Goal: Information Seeking & Learning: Learn about a topic

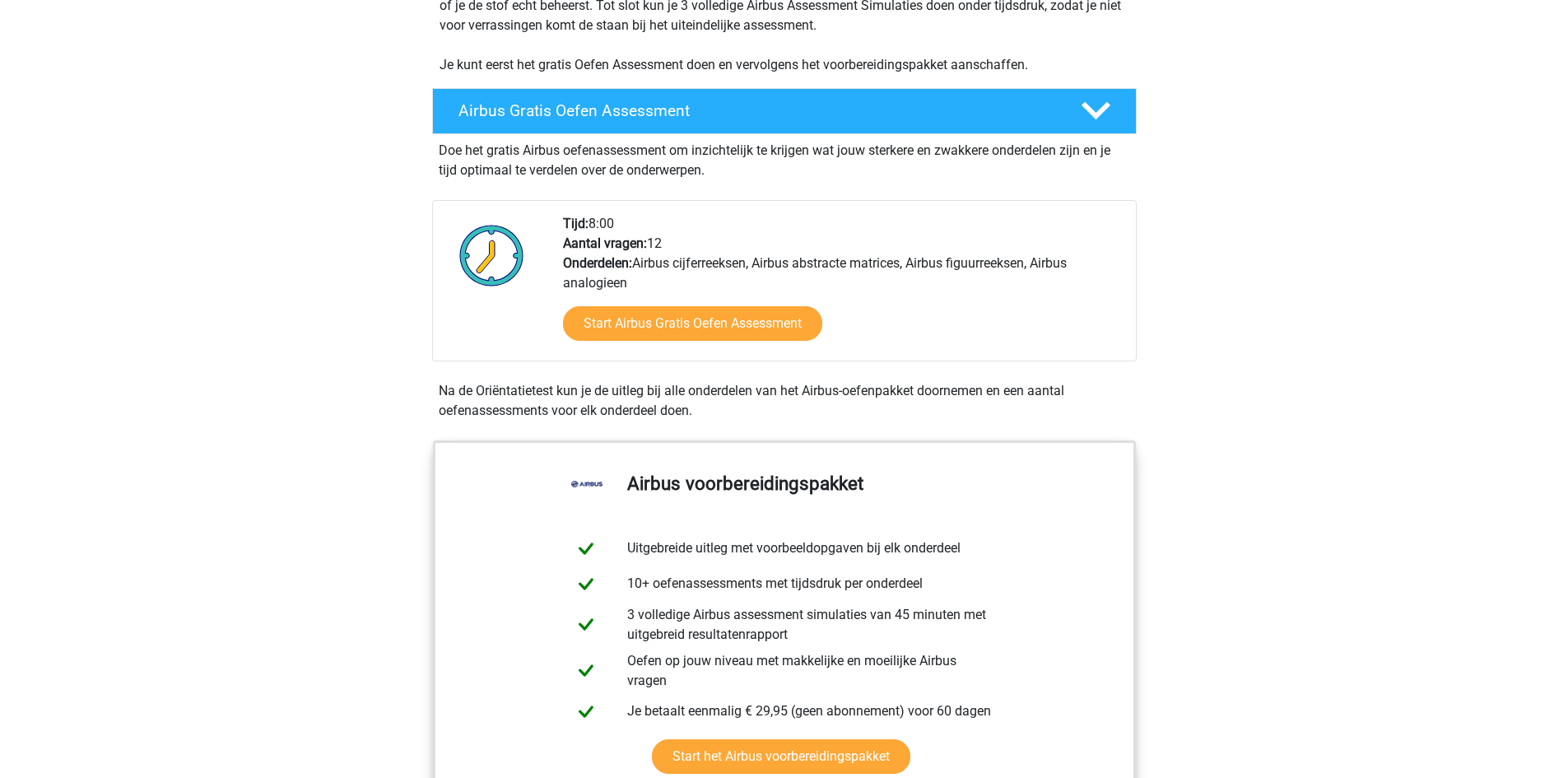
scroll to position [412, 0]
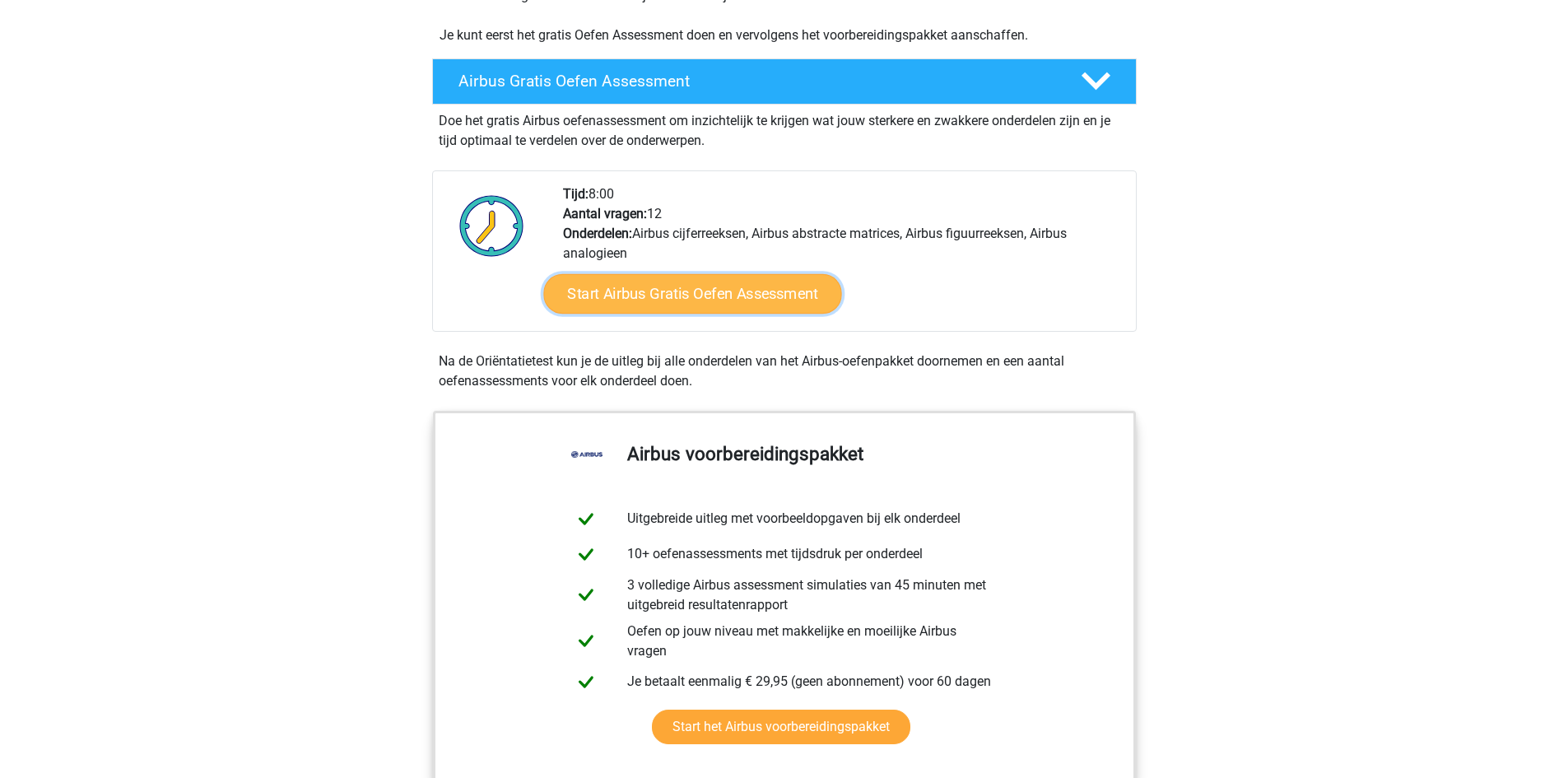
click at [743, 295] on link "Start Airbus Gratis Oefen Assessment" at bounding box center [693, 294] width 298 height 39
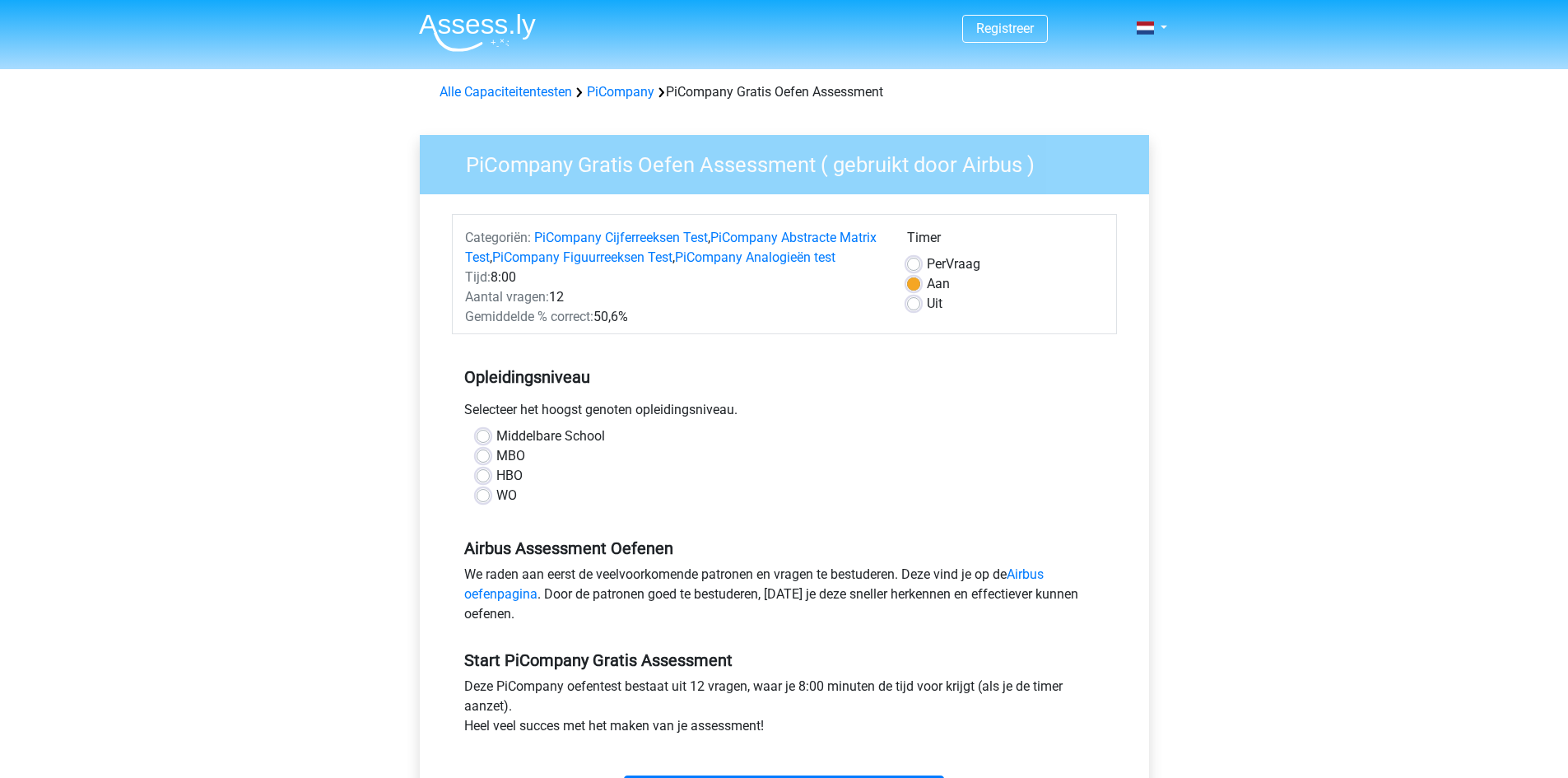
click at [490, 505] on div "WO" at bounding box center [784, 495] width 615 height 20
click at [496, 505] on label "WO" at bounding box center [506, 495] width 21 height 20
click at [483, 503] on input "WO" at bounding box center [483, 494] width 13 height 16
radio input "true"
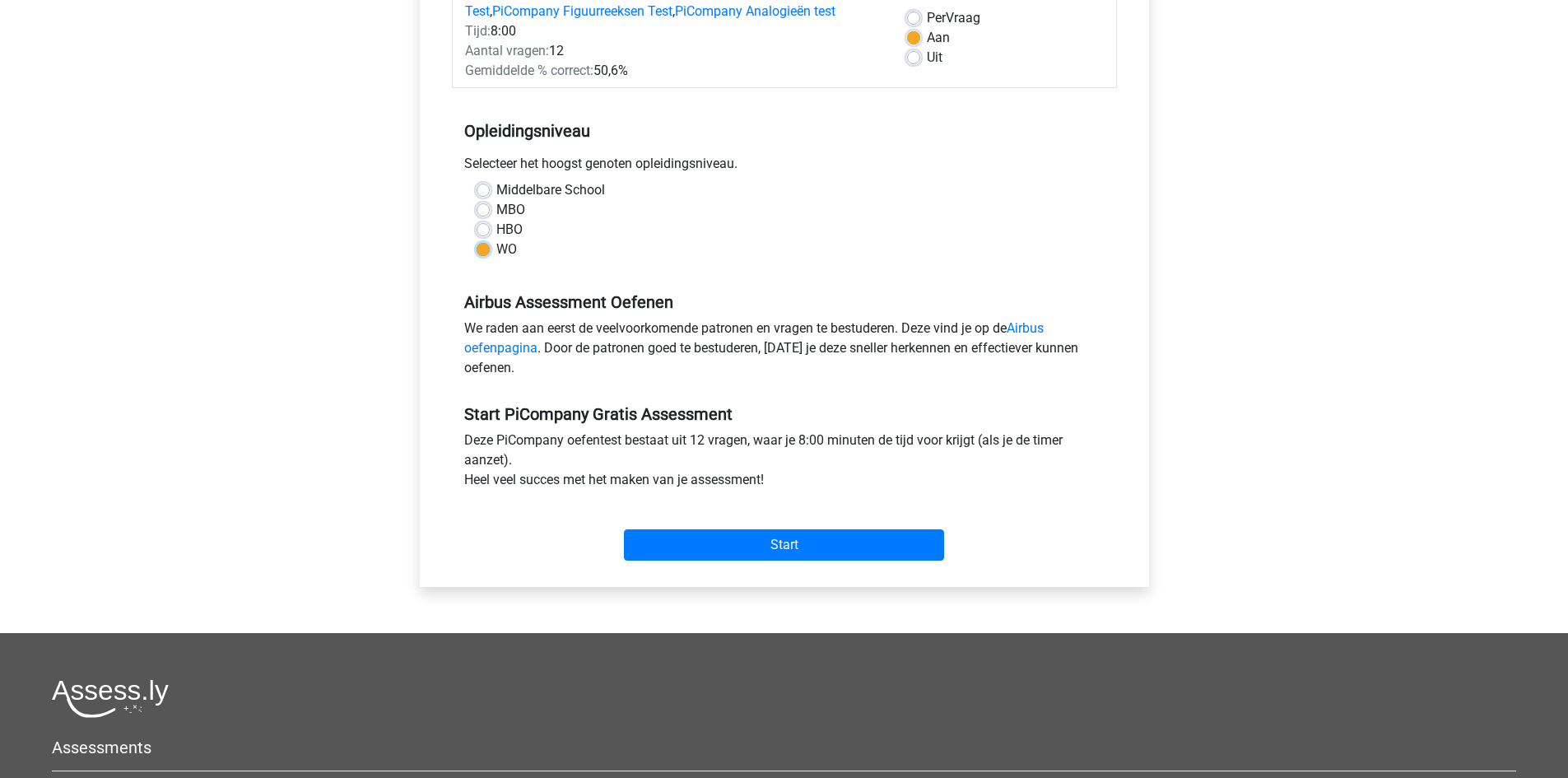
scroll to position [247, 0]
click at [677, 560] on input "Start" at bounding box center [784, 544] width 320 height 31
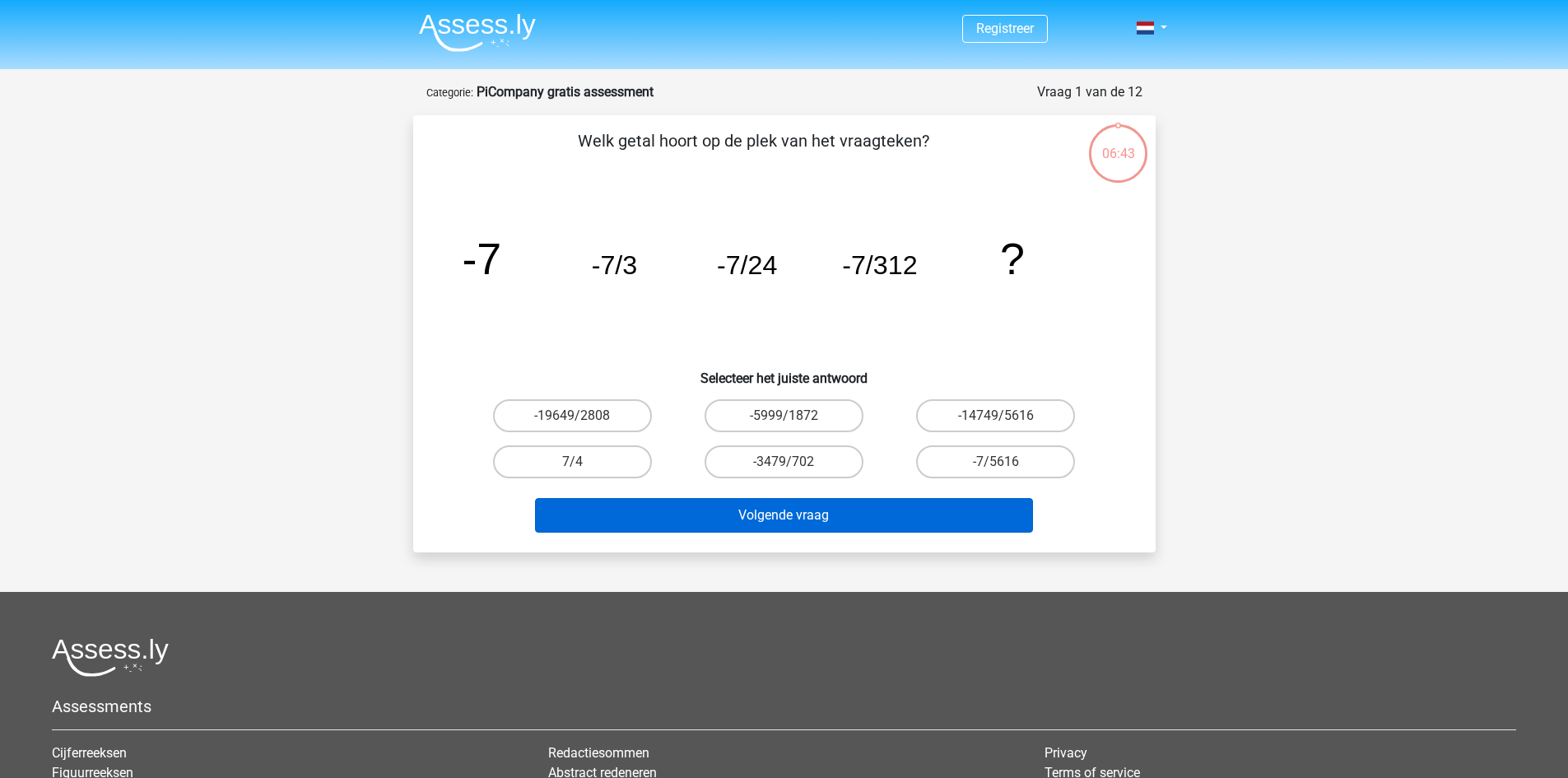
drag, startPoint x: 983, startPoint y: 460, endPoint x: 945, endPoint y: 498, distance: 53.7
click at [982, 460] on label "-7/5616" at bounding box center [995, 461] width 159 height 33
click at [996, 462] on input "-7/5616" at bounding box center [1001, 468] width 11 height 11
radio input "true"
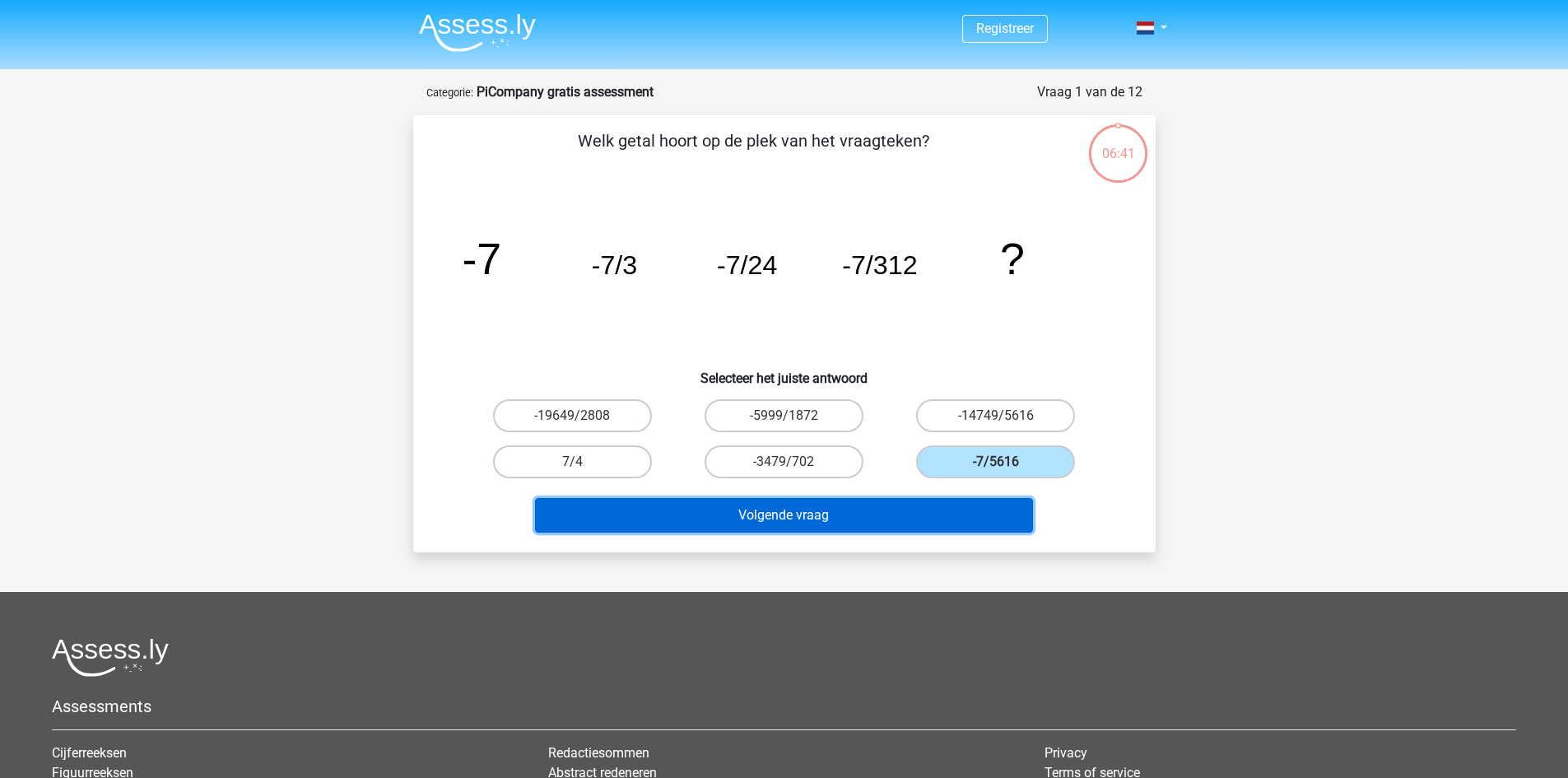
click at [910, 511] on button "Volgende vraag" at bounding box center [783, 515] width 498 height 35
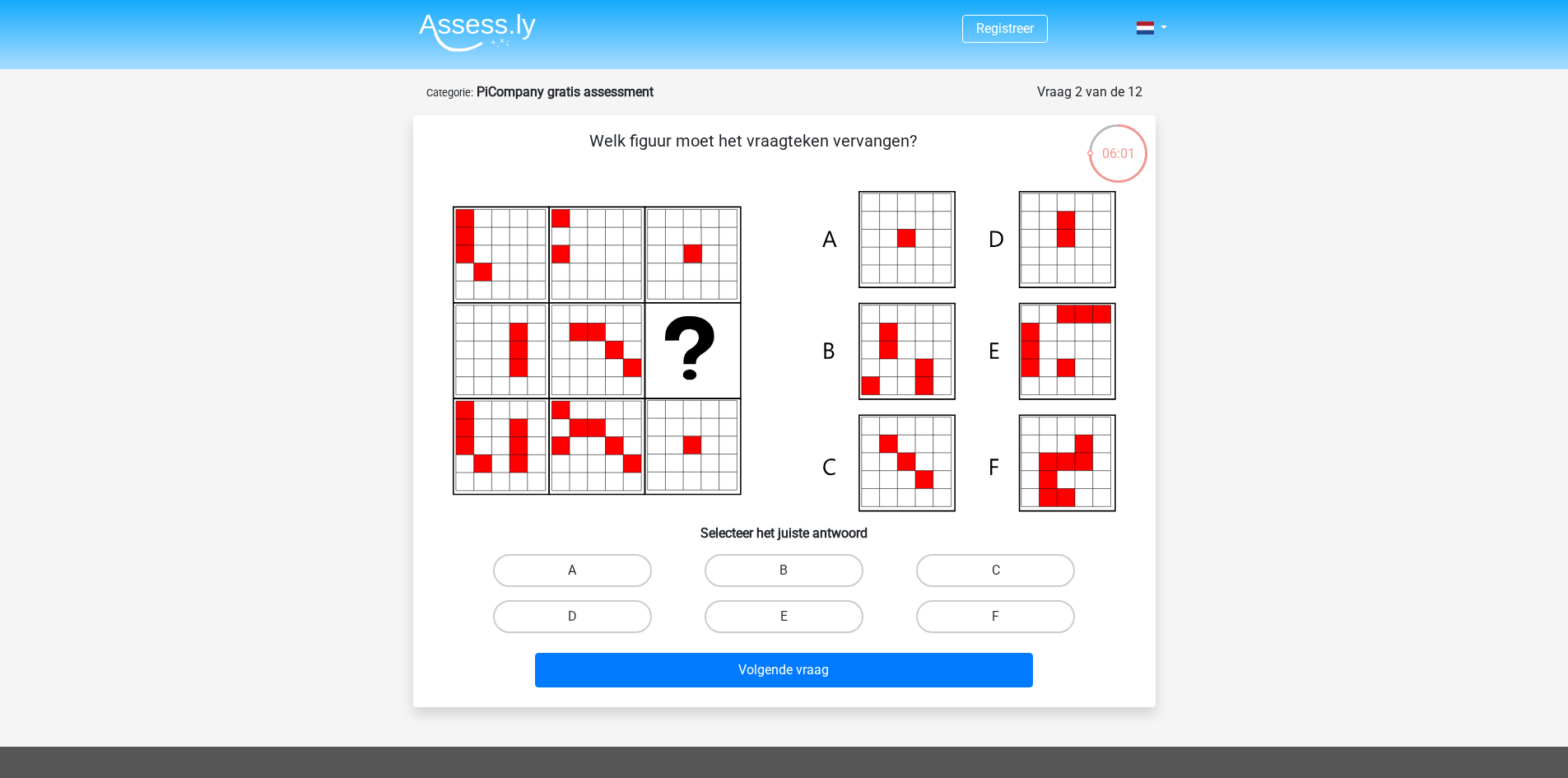
click at [540, 560] on label "A" at bounding box center [572, 571] width 159 height 33
click at [572, 571] on input "A" at bounding box center [578, 576] width 11 height 11
radio input "true"
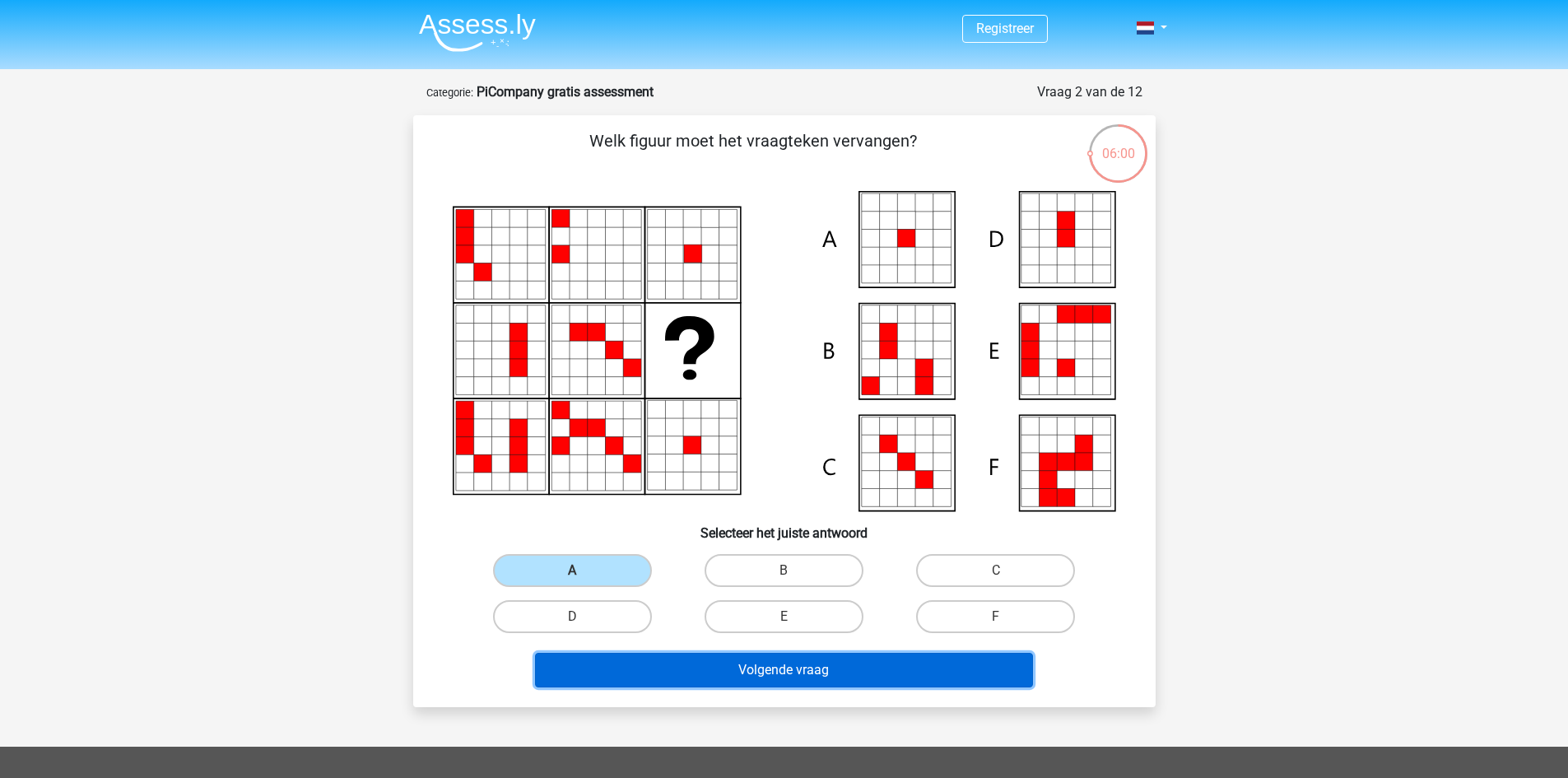
click at [733, 669] on button "Volgende vraag" at bounding box center [783, 670] width 498 height 35
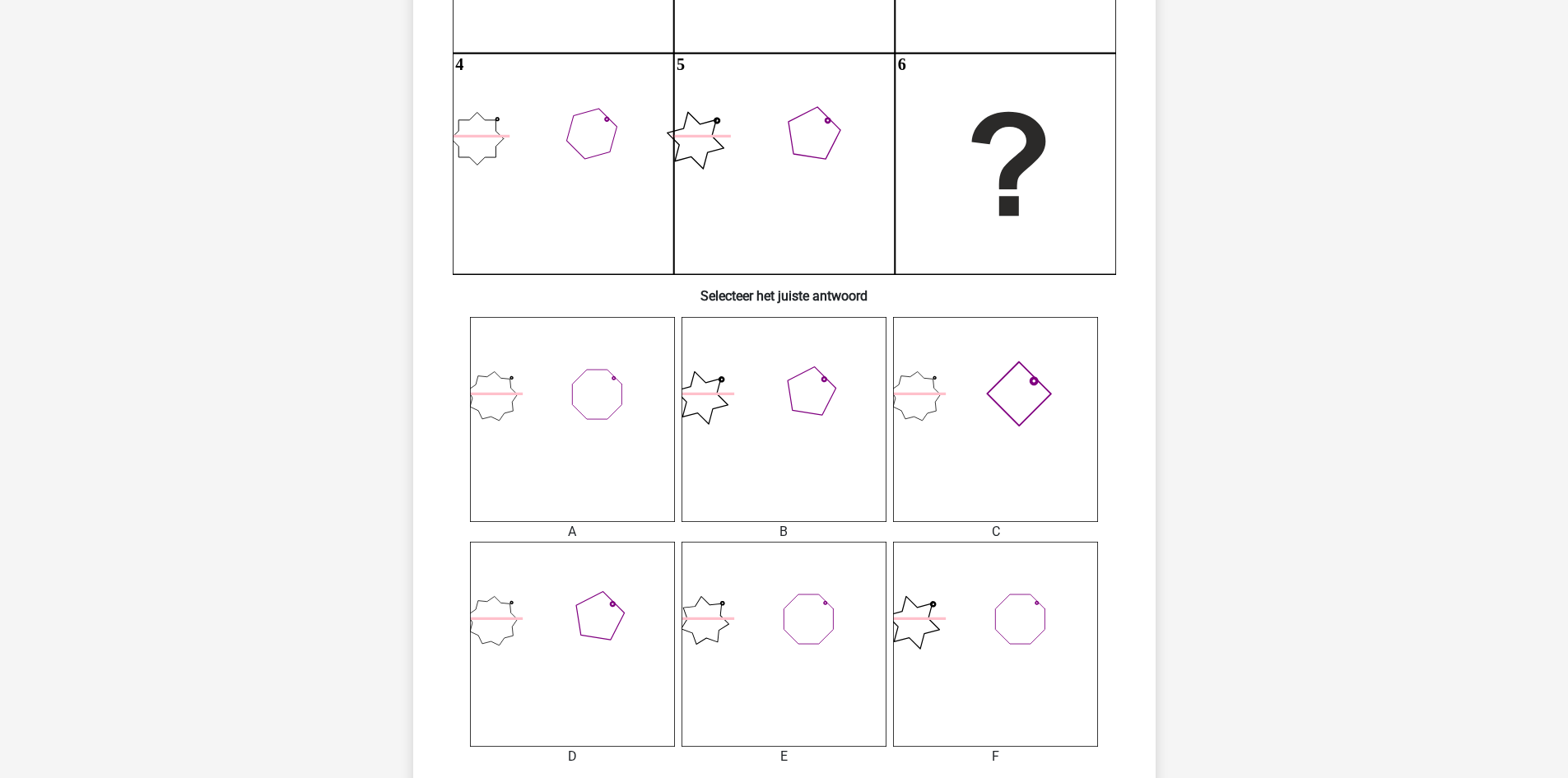
scroll to position [412, 0]
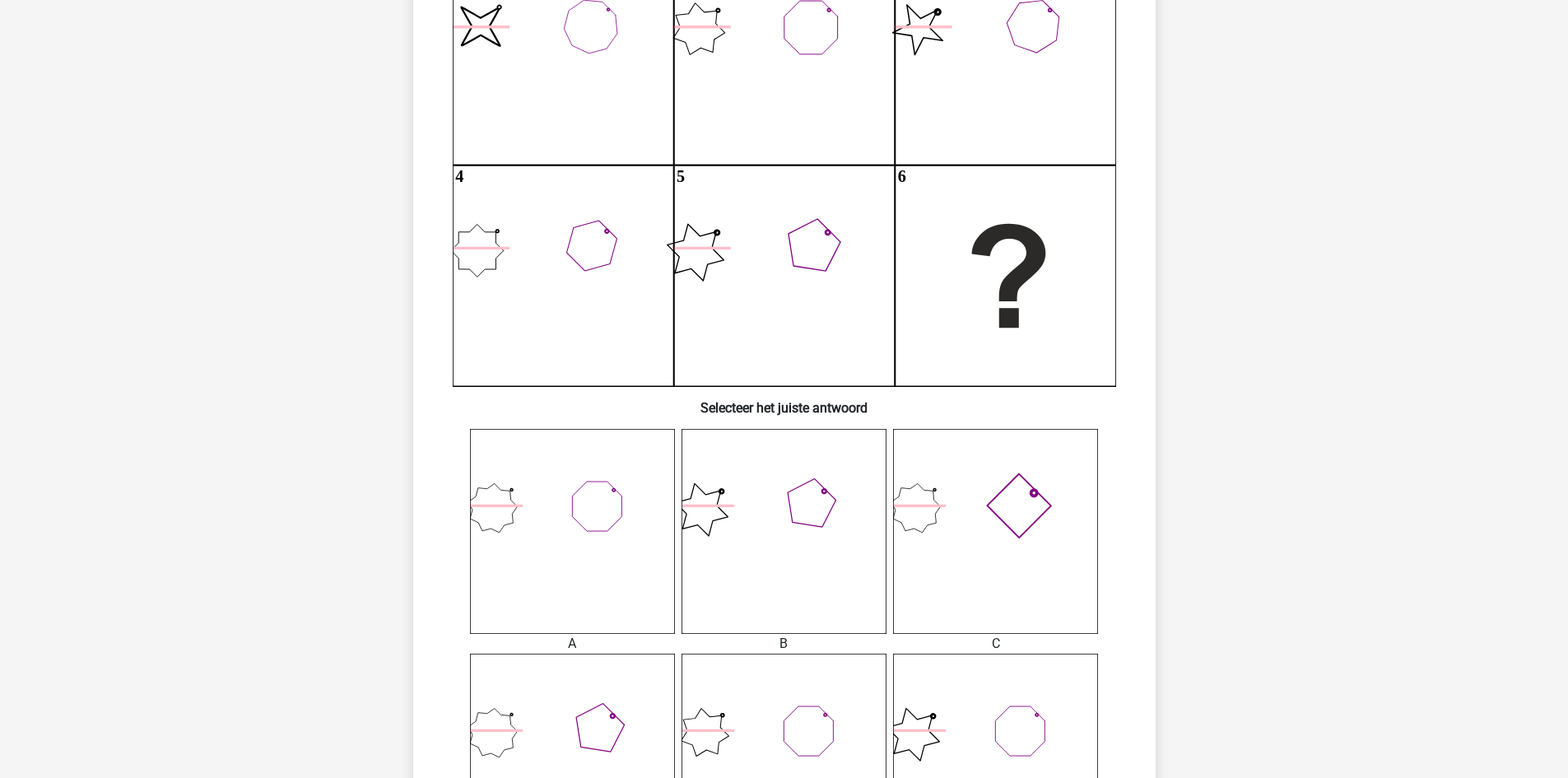
click at [801, 511] on icon at bounding box center [784, 531] width 205 height 205
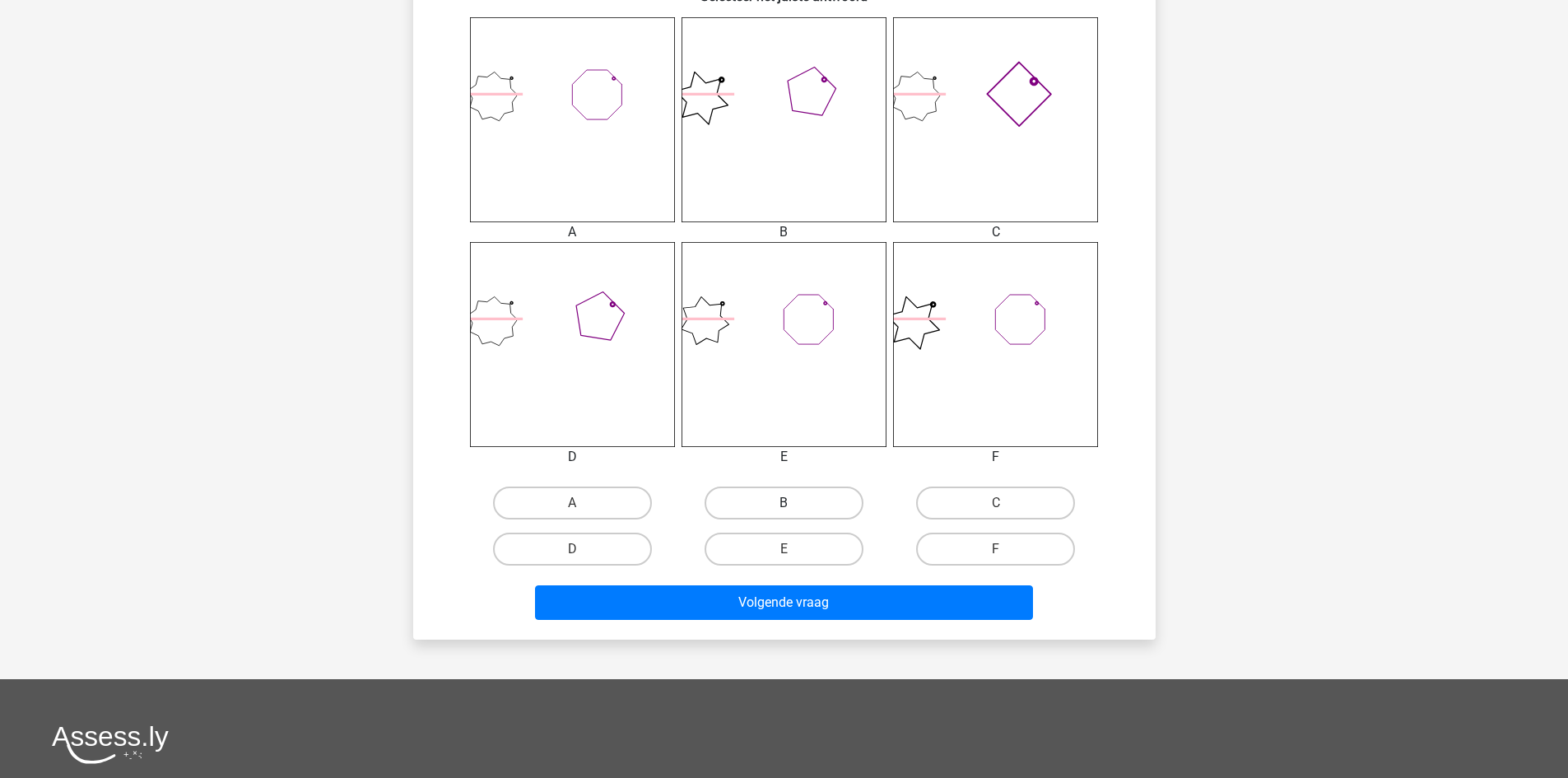
click at [780, 511] on label "B" at bounding box center [784, 503] width 159 height 33
click at [784, 511] on input "B" at bounding box center [789, 509] width 11 height 11
radio input "true"
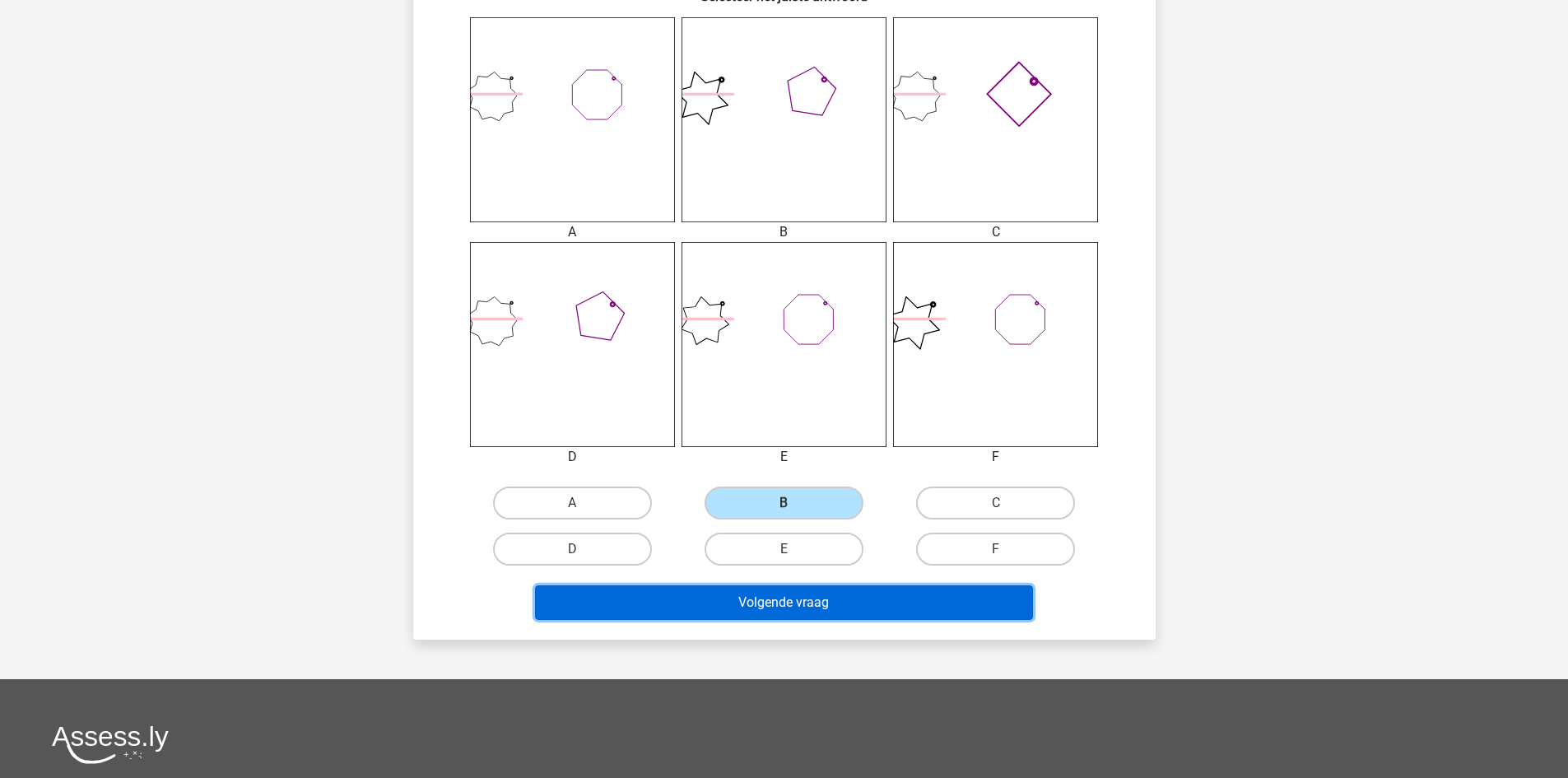
click at [741, 608] on button "Volgende vraag" at bounding box center [783, 602] width 498 height 35
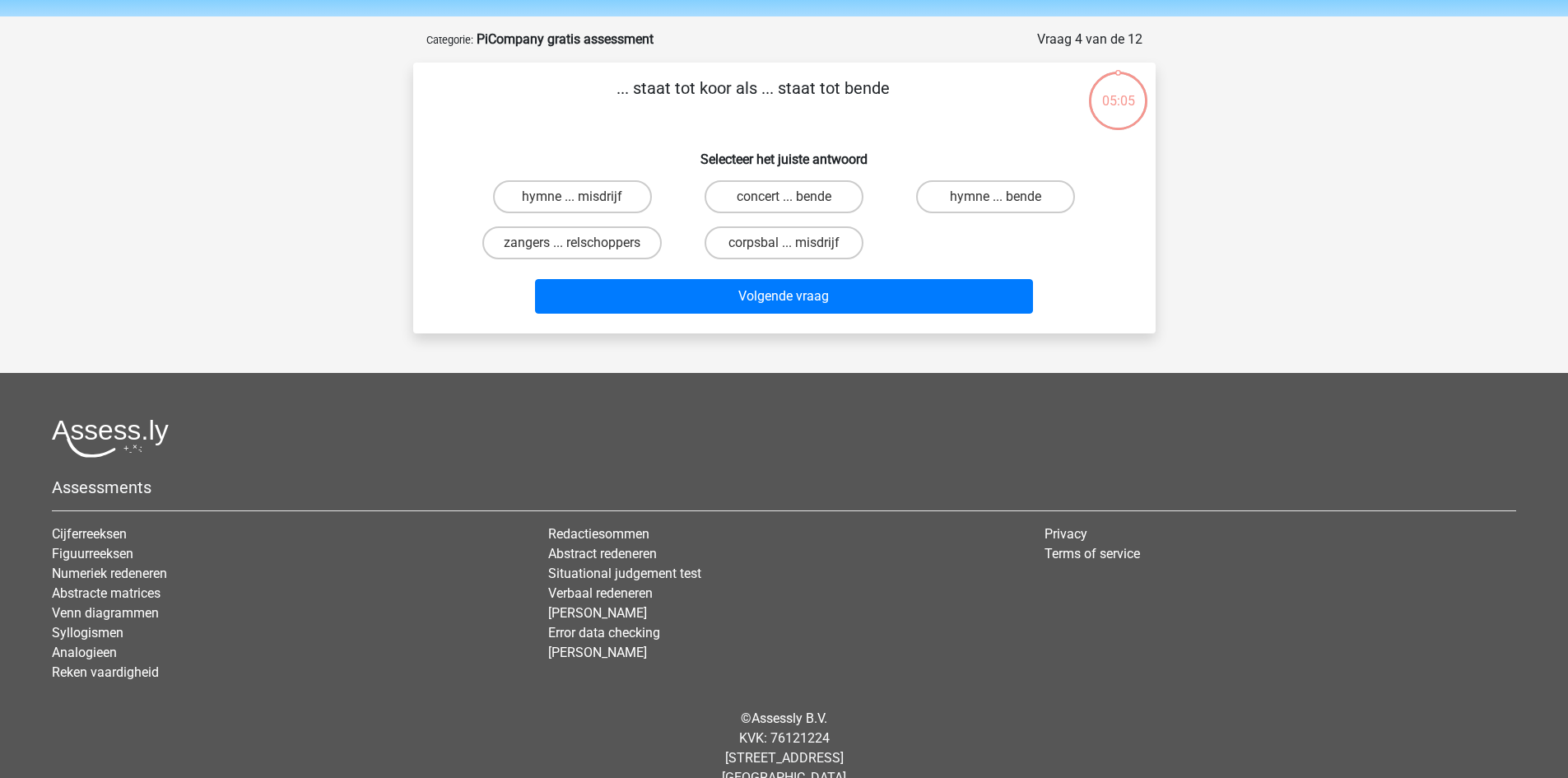
scroll to position [0, 0]
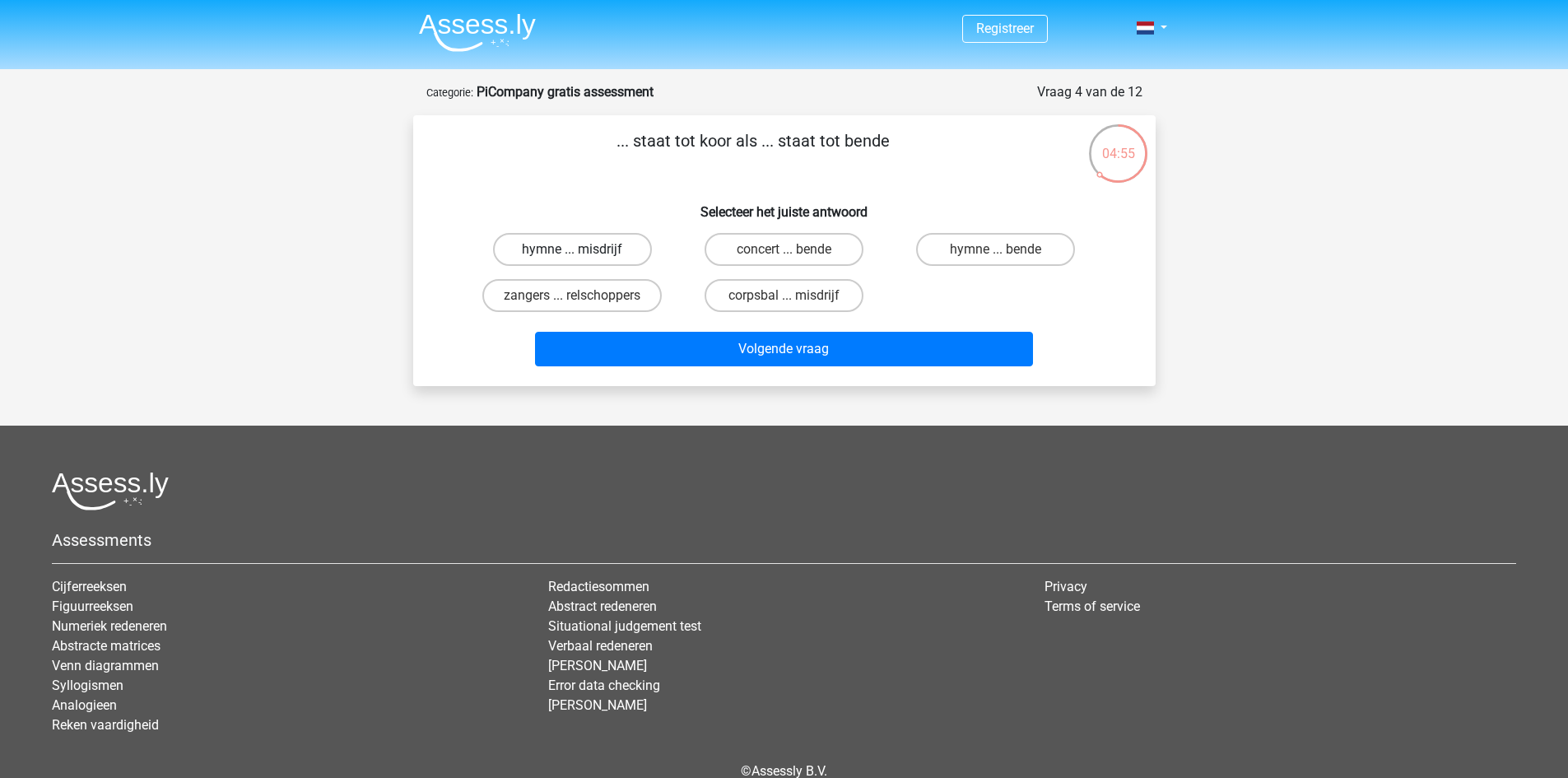
click at [586, 251] on label "hymne ... misdrijf" at bounding box center [572, 249] width 159 height 33
click at [583, 251] on input "hymne ... misdrijf" at bounding box center [578, 255] width 11 height 11
radio input "true"
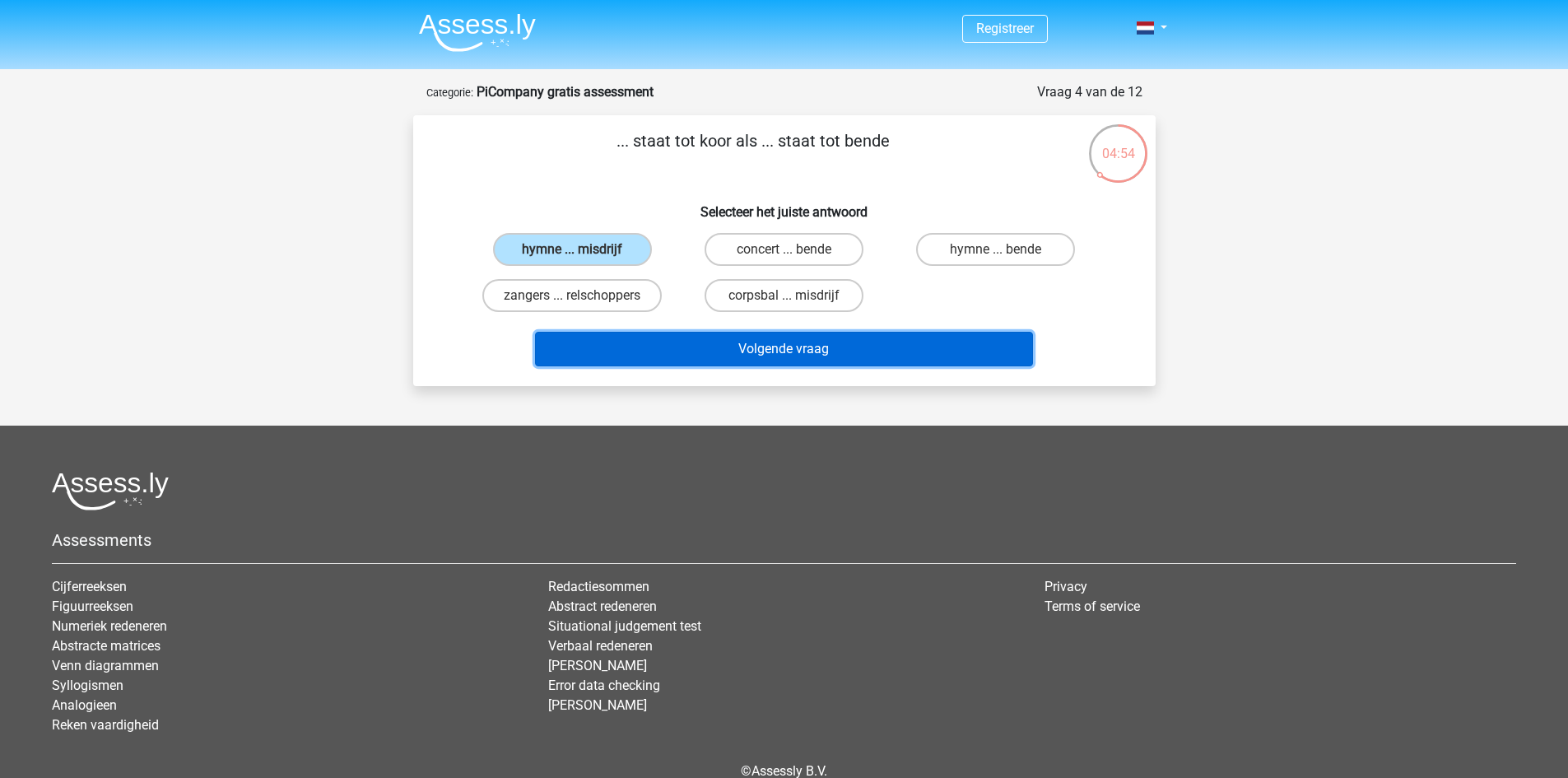
click at [697, 345] on button "Volgende vraag" at bounding box center [783, 349] width 498 height 35
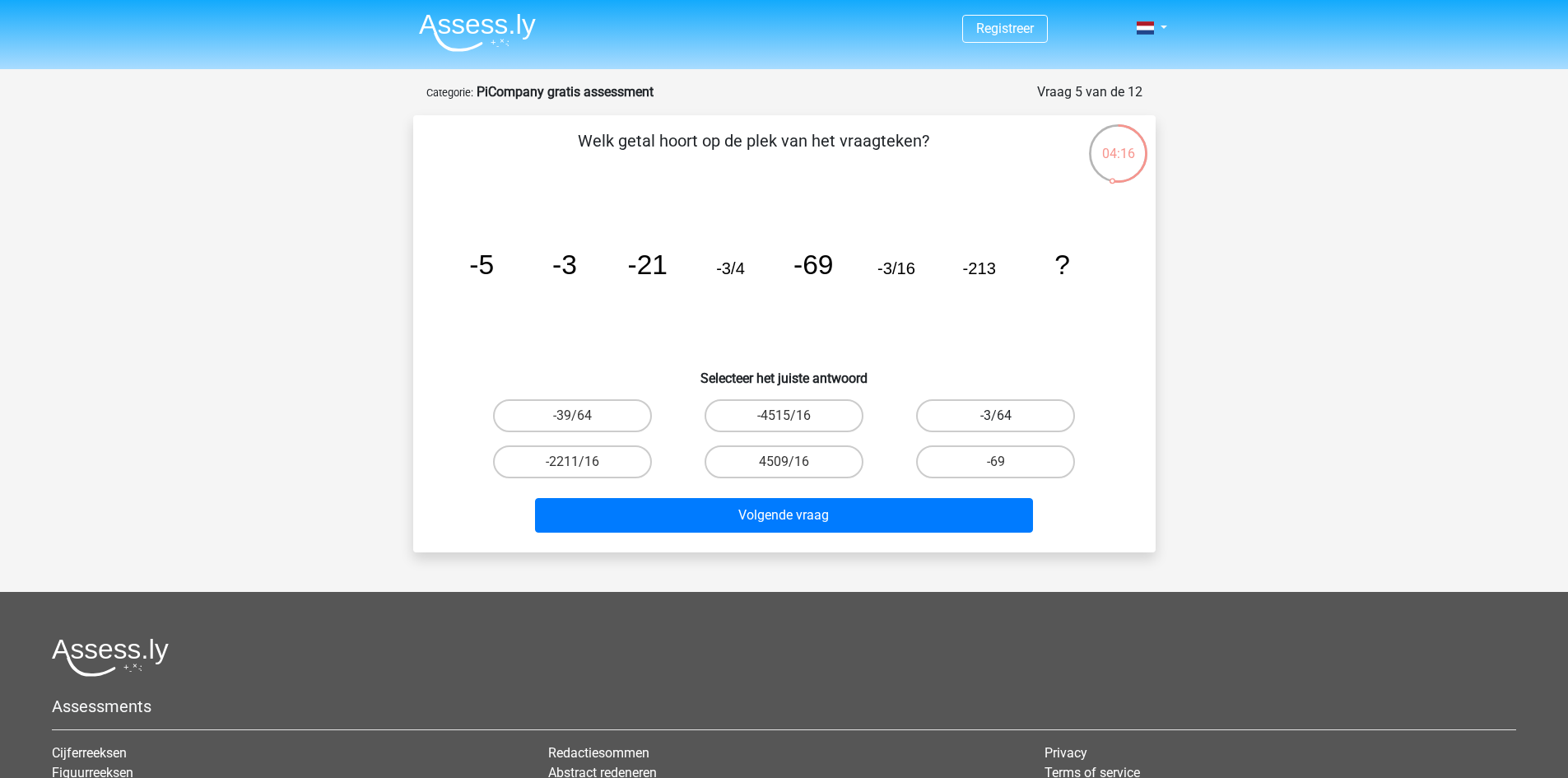
click at [963, 412] on label "-3/64" at bounding box center [995, 415] width 159 height 33
click at [996, 415] on input "-3/64" at bounding box center [1001, 421] width 11 height 11
radio input "true"
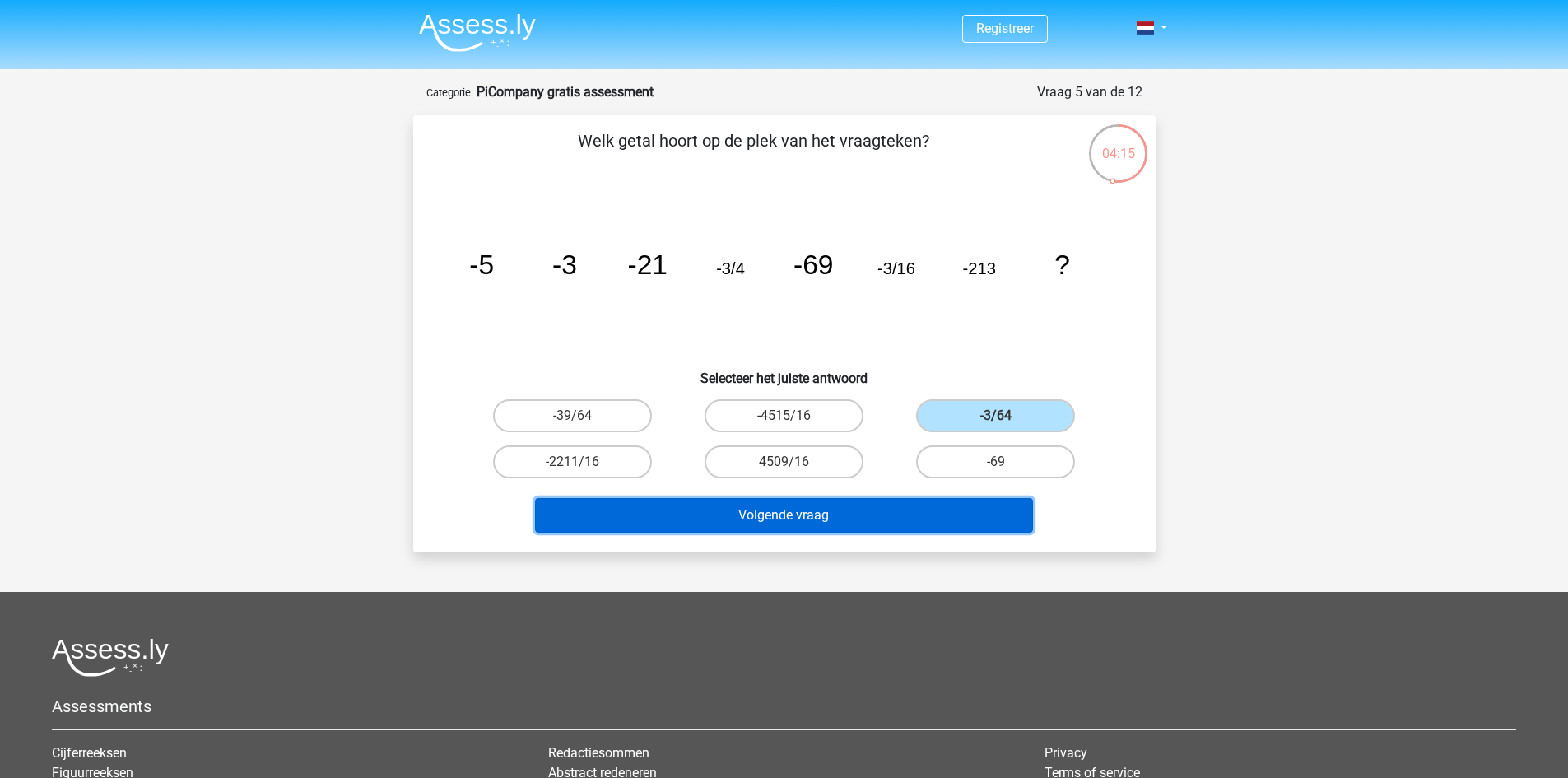
click at [852, 504] on button "Volgende vraag" at bounding box center [783, 515] width 498 height 35
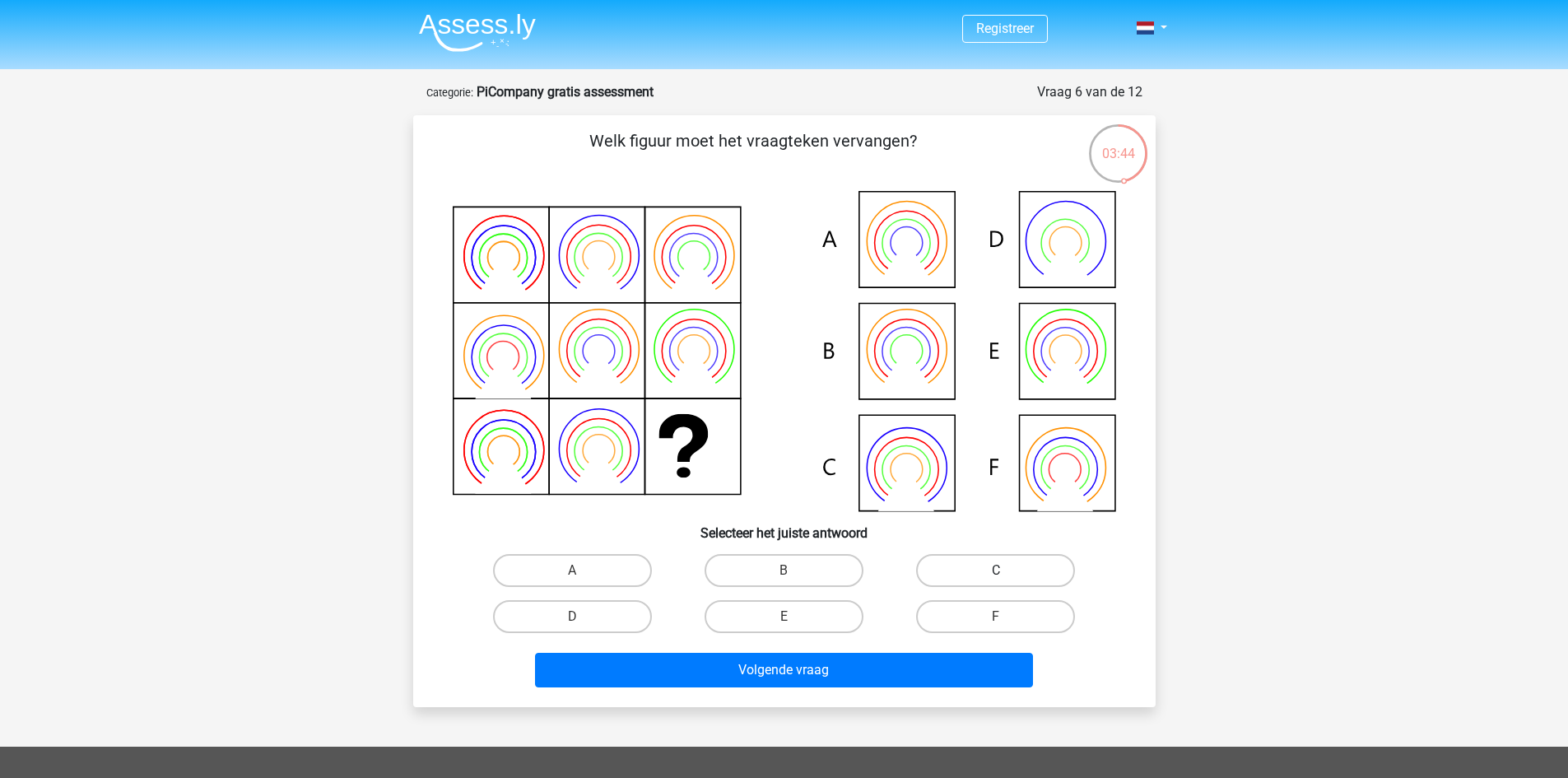
click at [960, 568] on label "C" at bounding box center [995, 571] width 159 height 33
click at [996, 571] on input "C" at bounding box center [1001, 576] width 11 height 11
radio input "true"
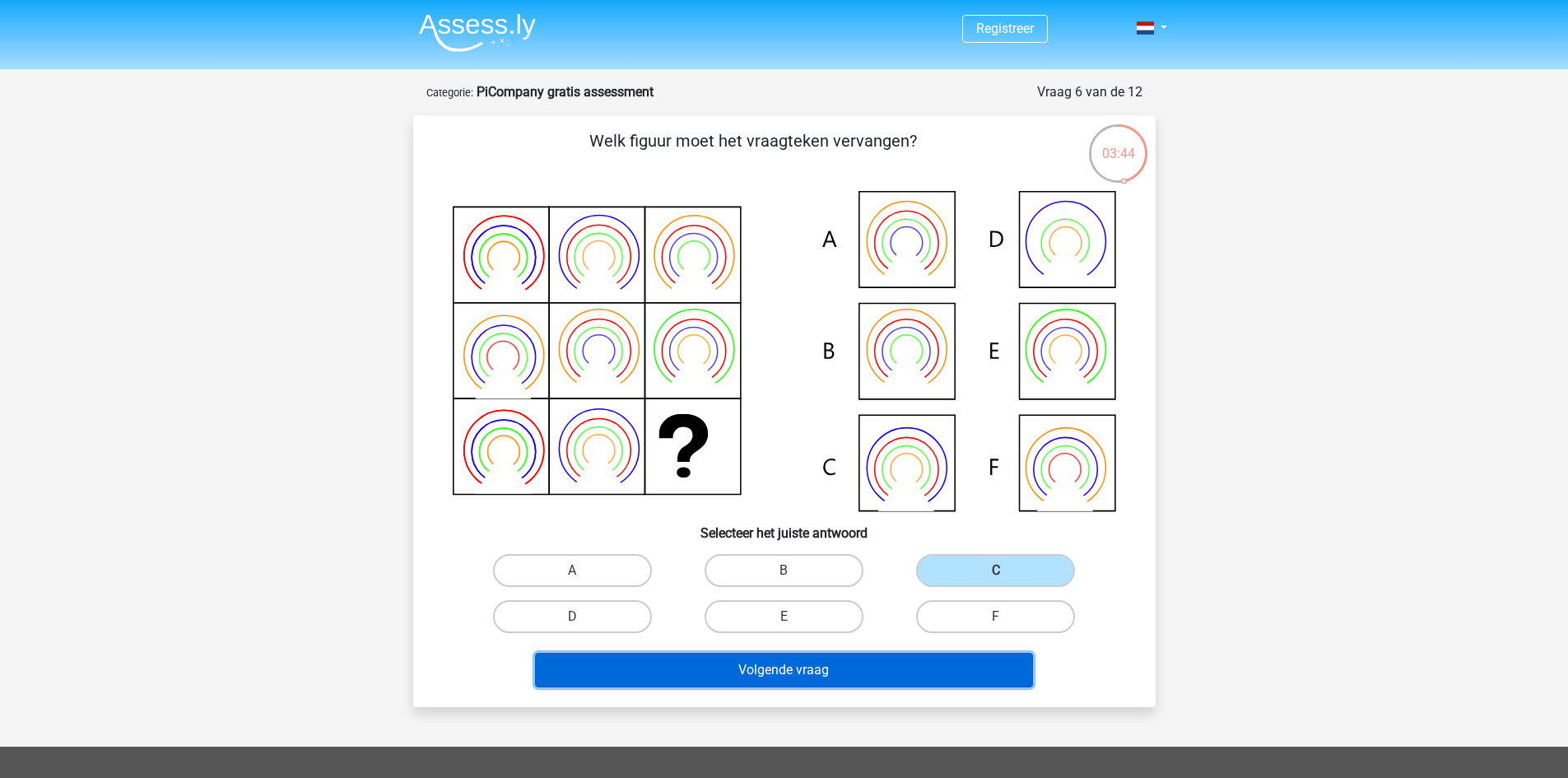
click at [755, 666] on button "Volgende vraag" at bounding box center [783, 670] width 498 height 35
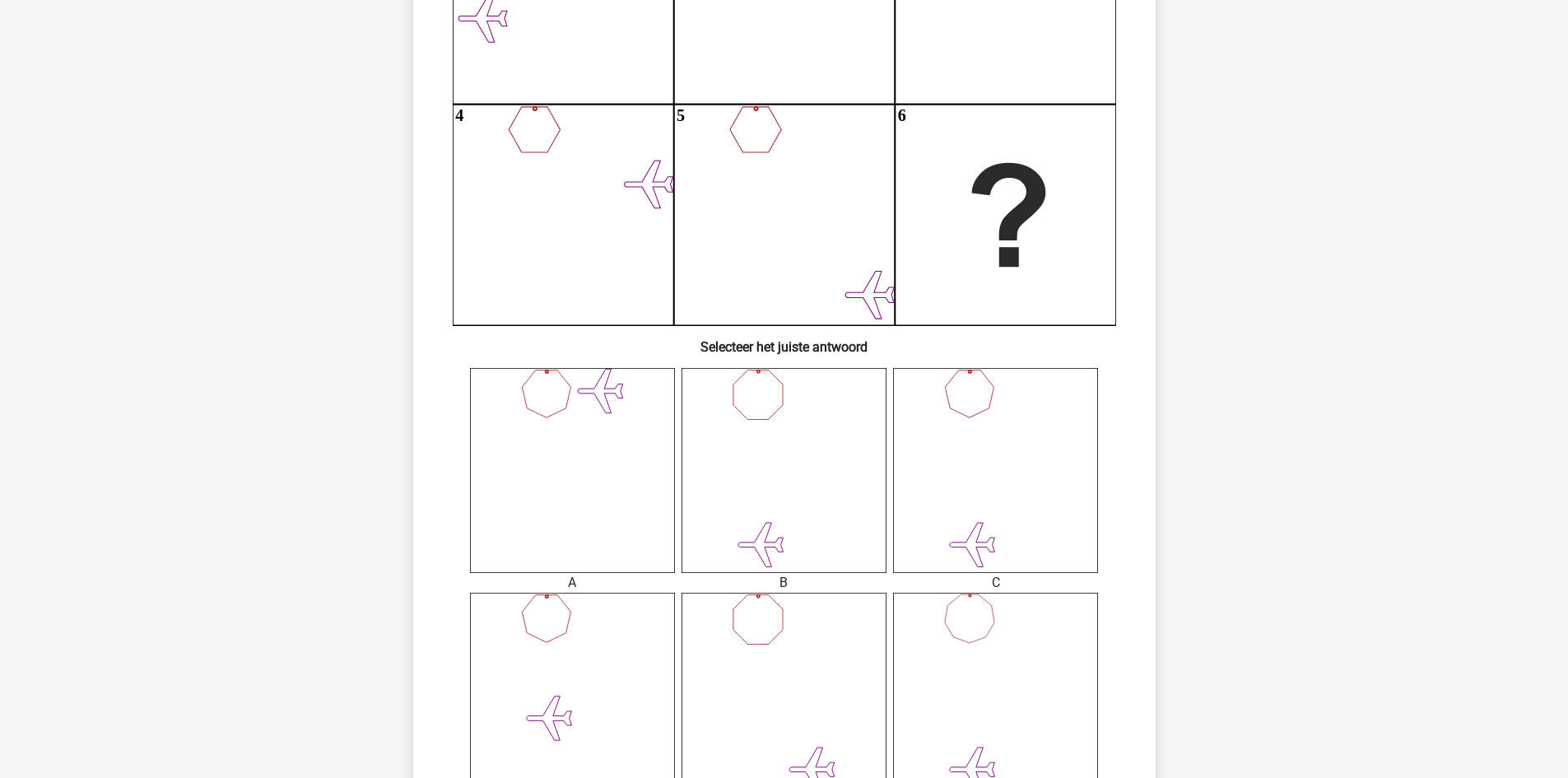
scroll to position [329, 0]
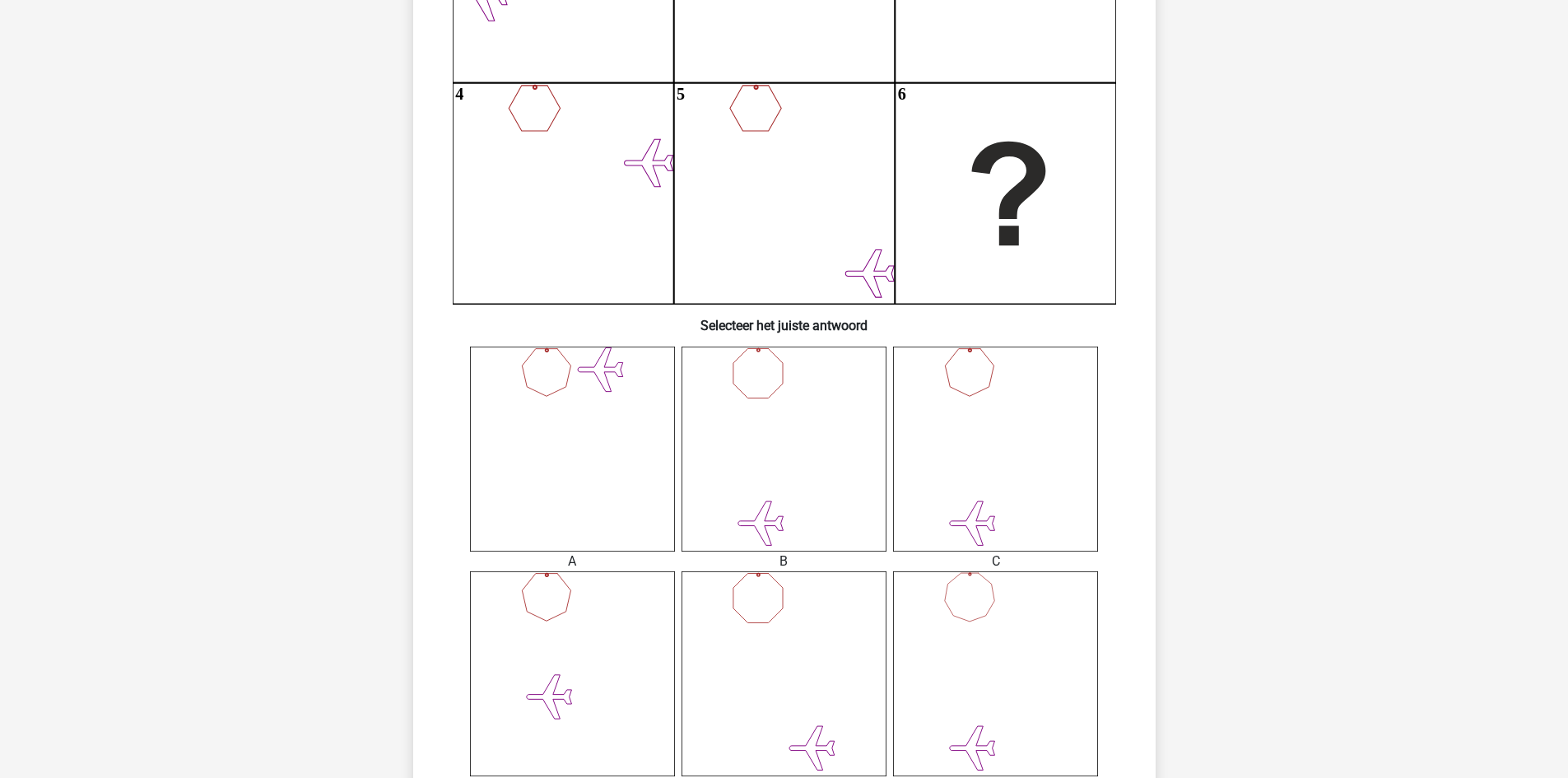
click at [806, 510] on icon at bounding box center [784, 449] width 205 height 205
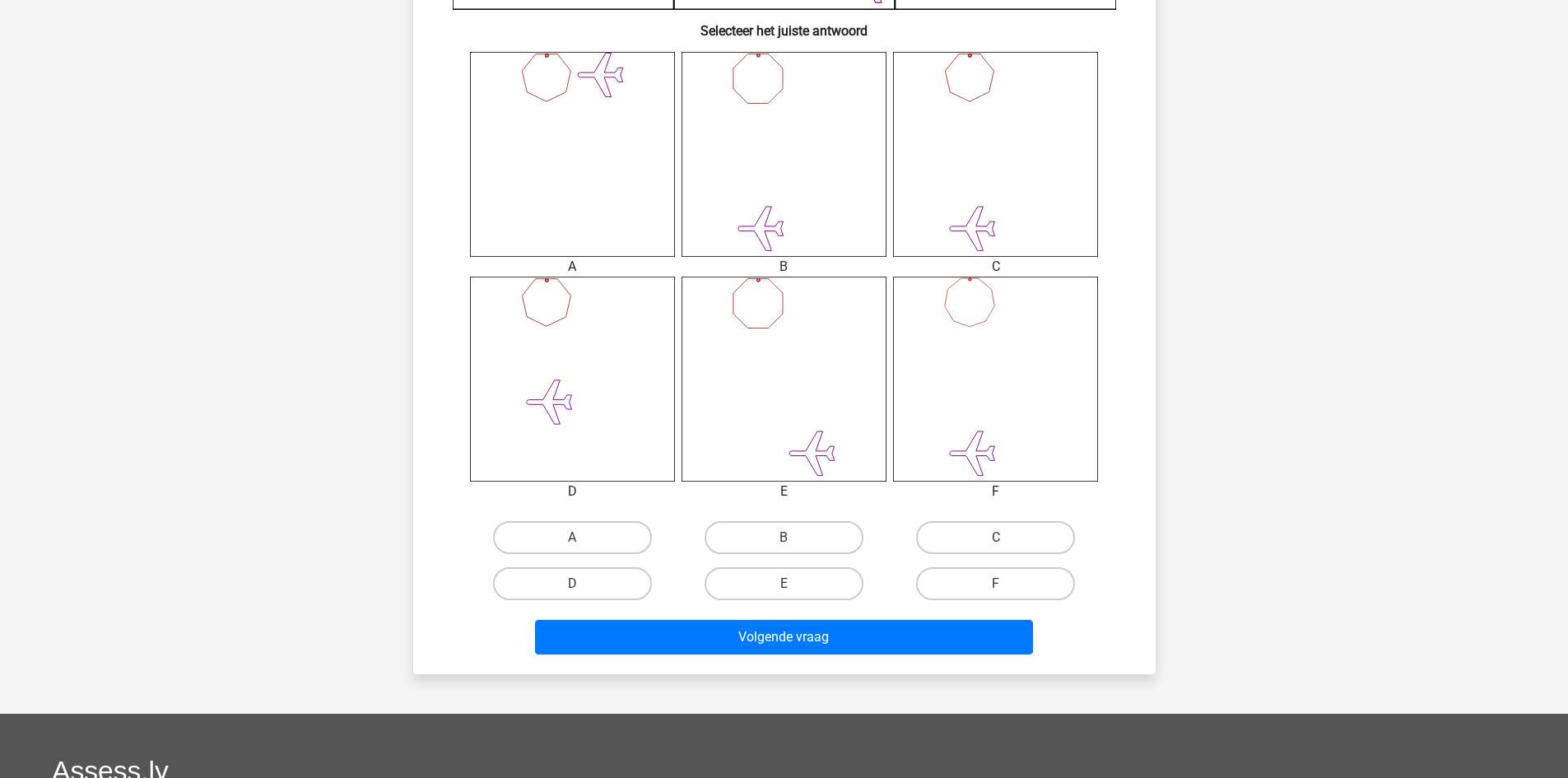
scroll to position [905, 0]
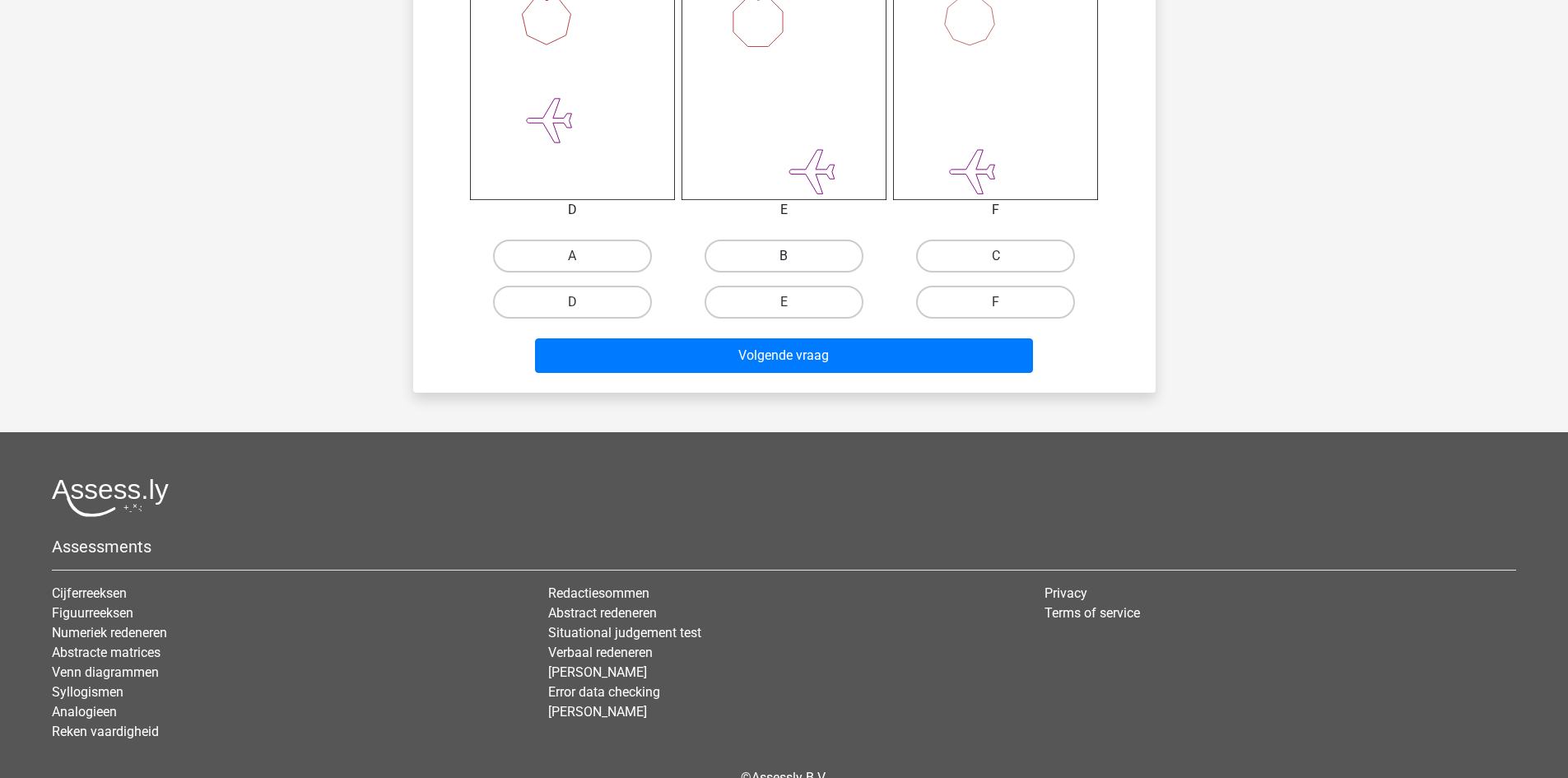
drag, startPoint x: 756, startPoint y: 244, endPoint x: 757, endPoint y: 356, distance: 112.0
click at [756, 245] on label "B" at bounding box center [784, 256] width 159 height 33
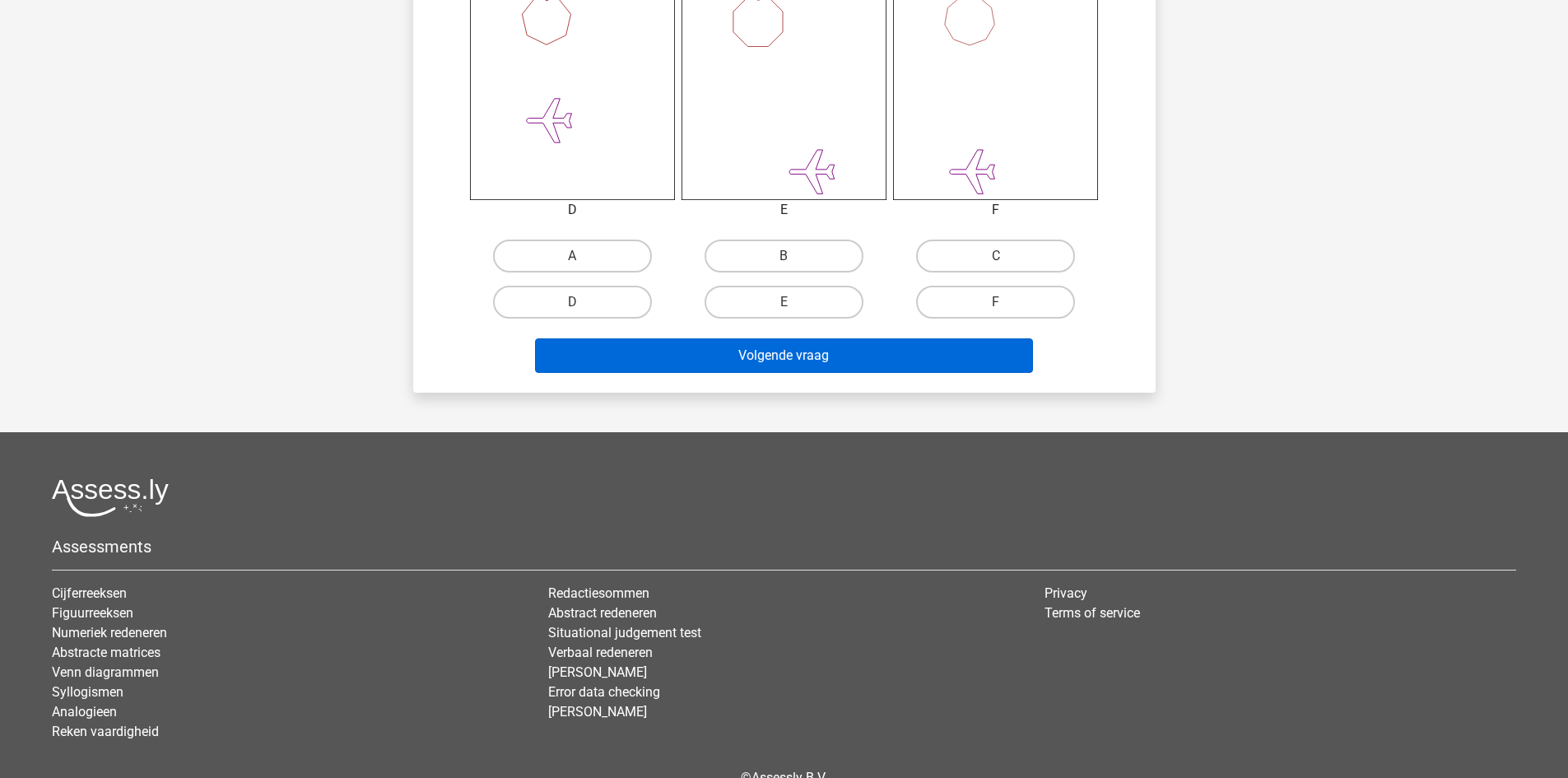
click at [784, 256] on input "B" at bounding box center [789, 261] width 11 height 11
radio input "true"
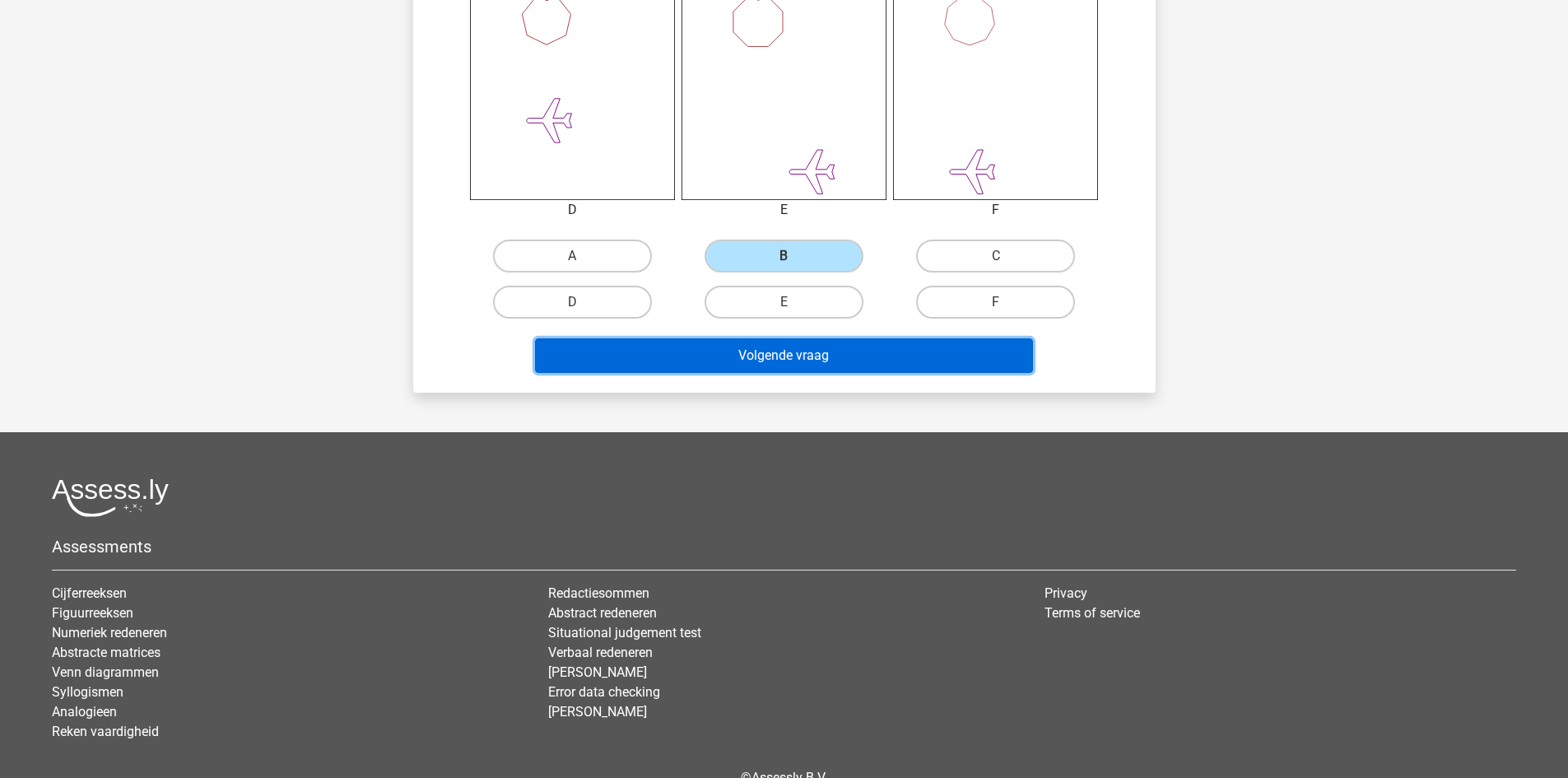
click at [757, 359] on button "Volgende vraag" at bounding box center [783, 355] width 498 height 35
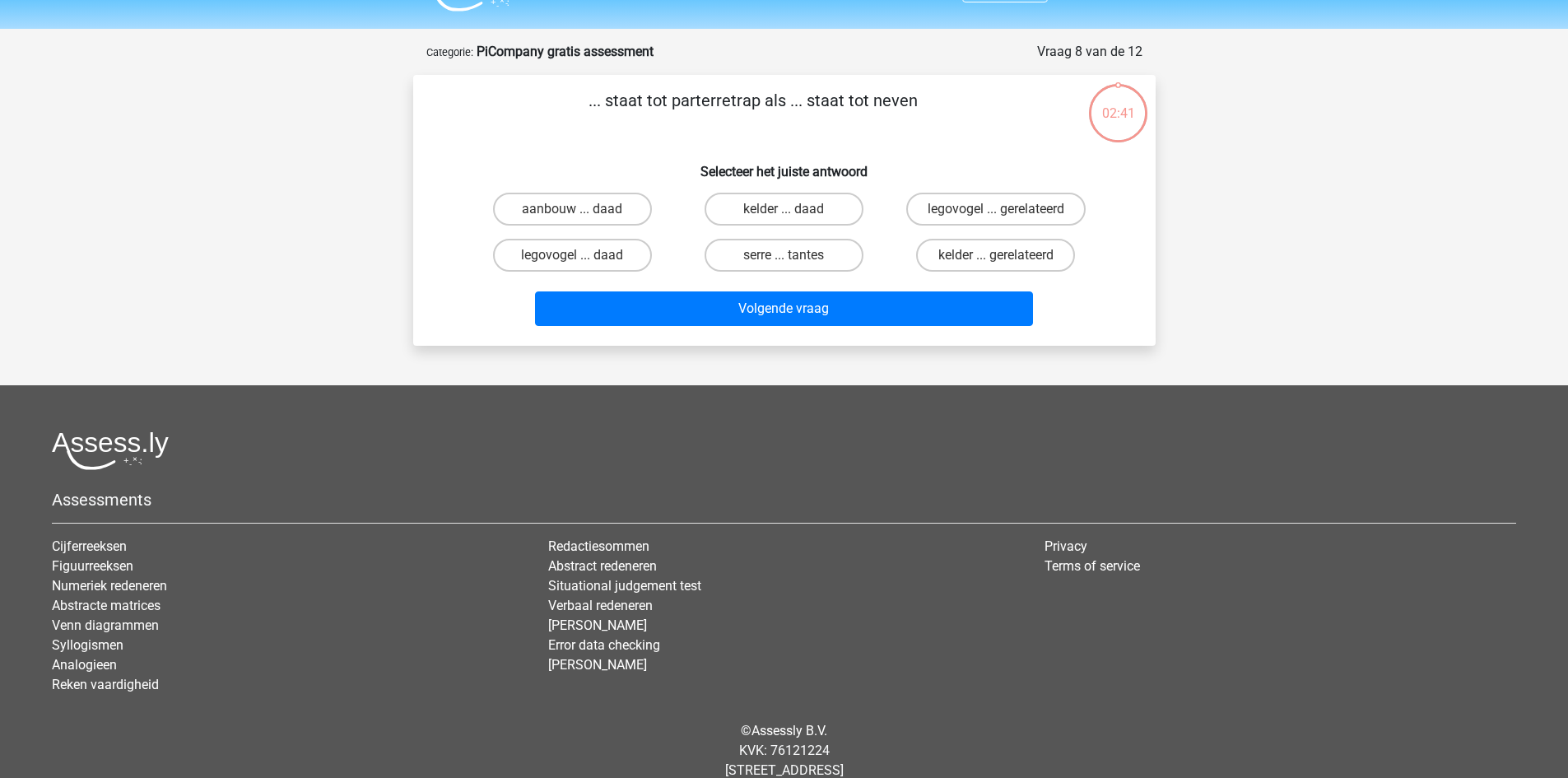
scroll to position [0, 0]
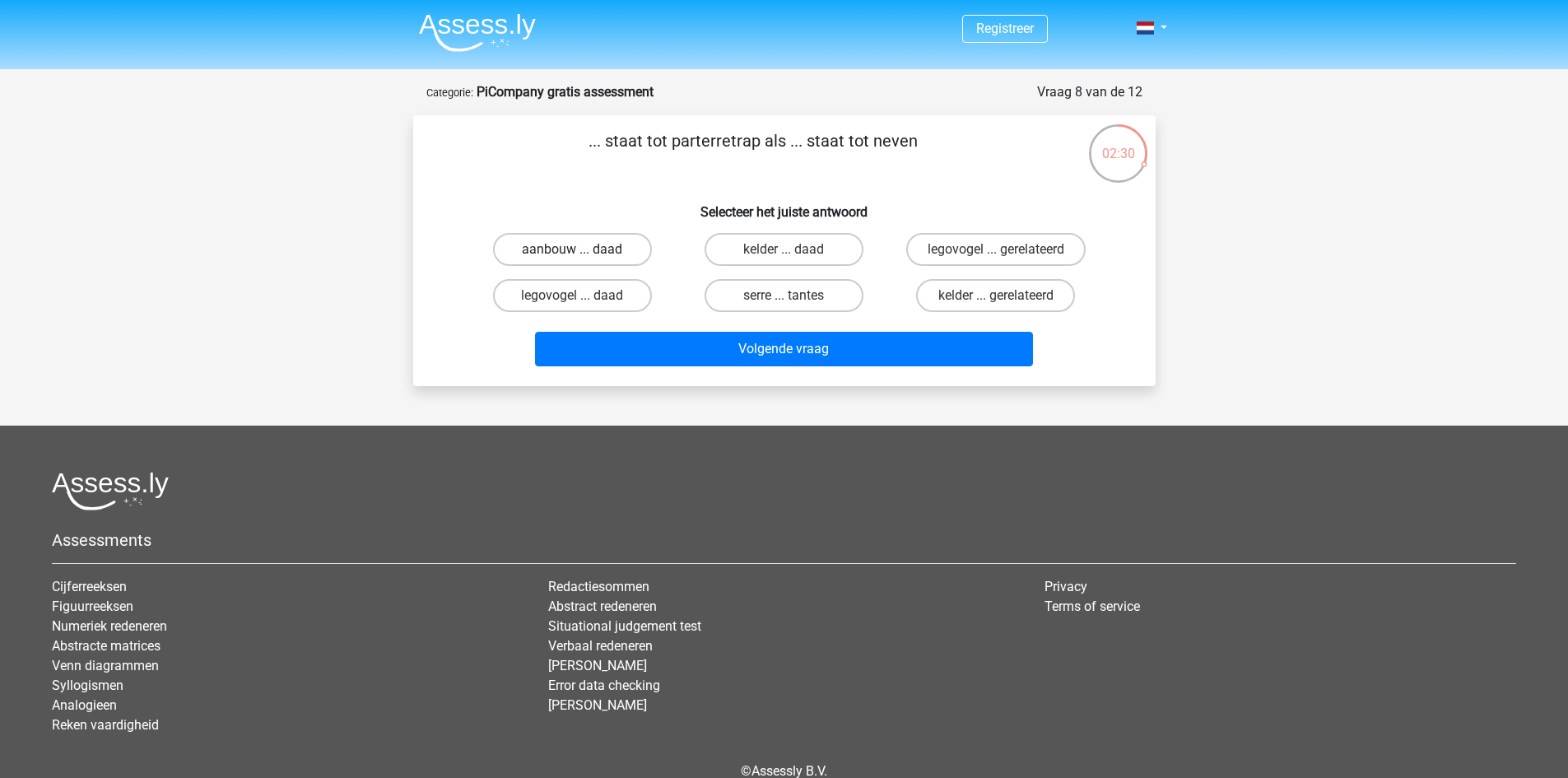
click at [619, 245] on label "aanbouw ... daad" at bounding box center [572, 249] width 159 height 33
click at [583, 249] on input "aanbouw ... daad" at bounding box center [578, 255] width 11 height 11
radio input "true"
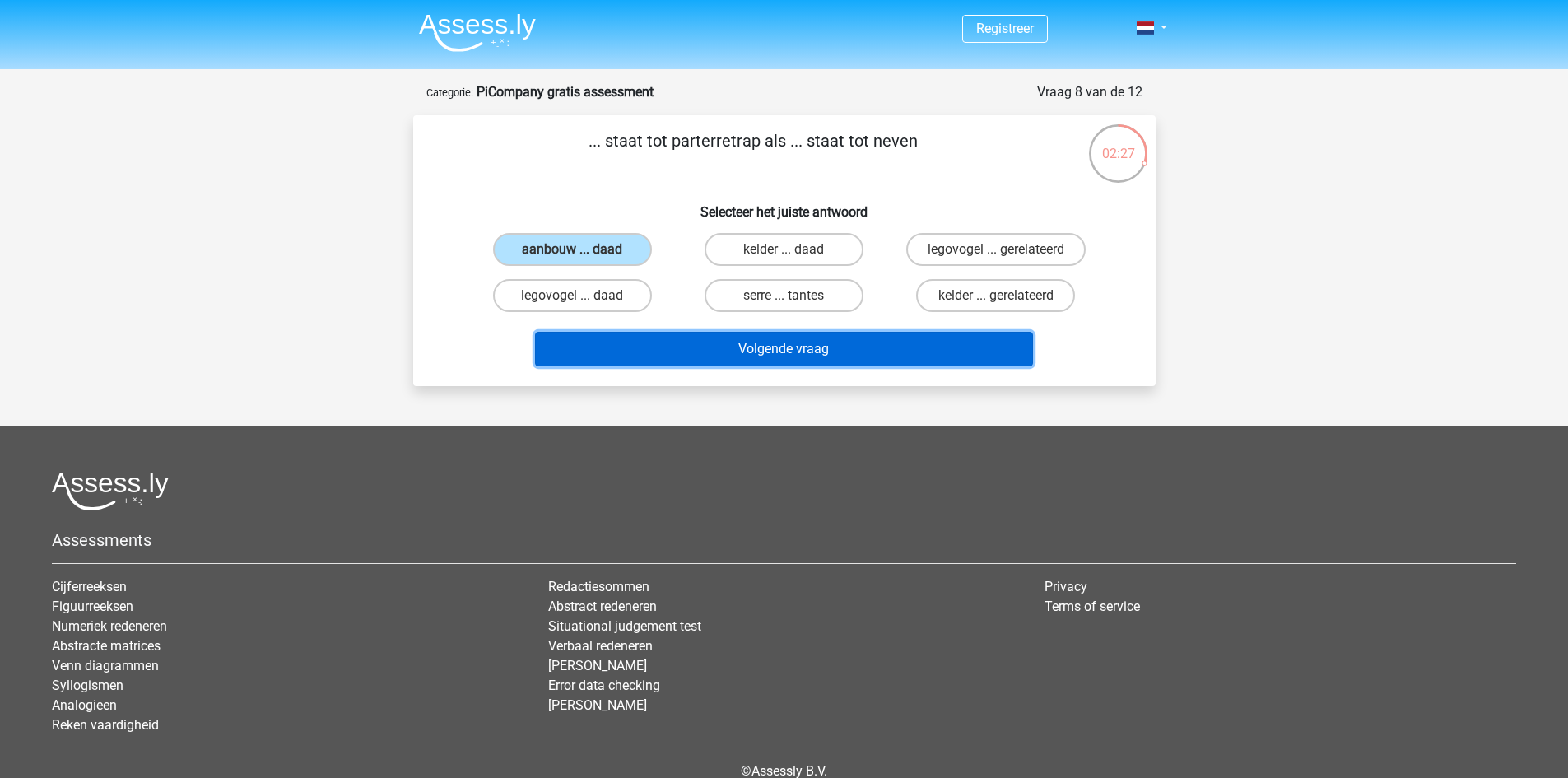
click at [875, 345] on button "Volgende vraag" at bounding box center [783, 349] width 498 height 35
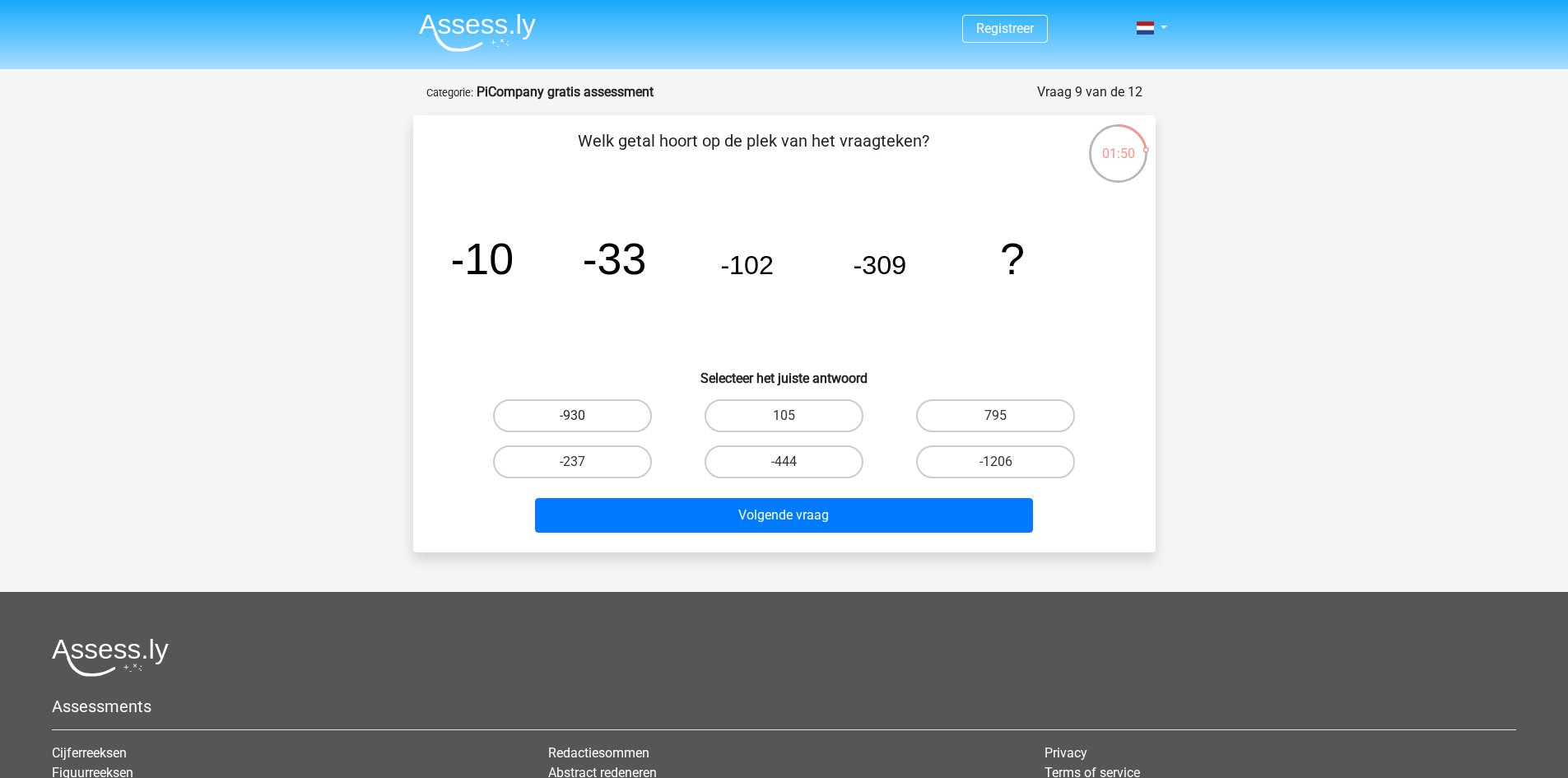
click at [608, 408] on label "-930" at bounding box center [572, 415] width 159 height 33
click at [583, 415] on input "-930" at bounding box center [578, 421] width 11 height 11
radio input "true"
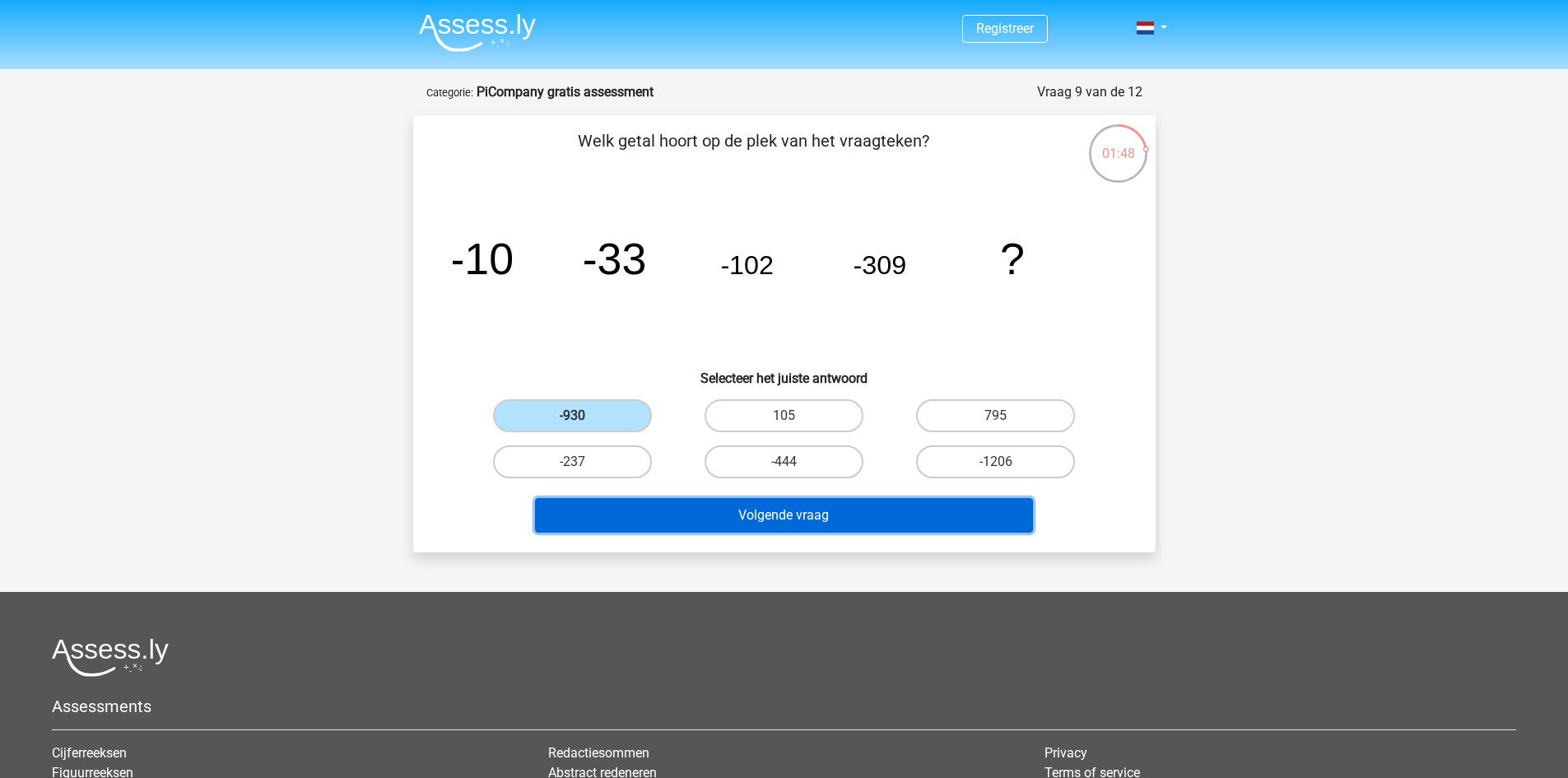
click at [754, 512] on button "Volgende vraag" at bounding box center [783, 515] width 498 height 35
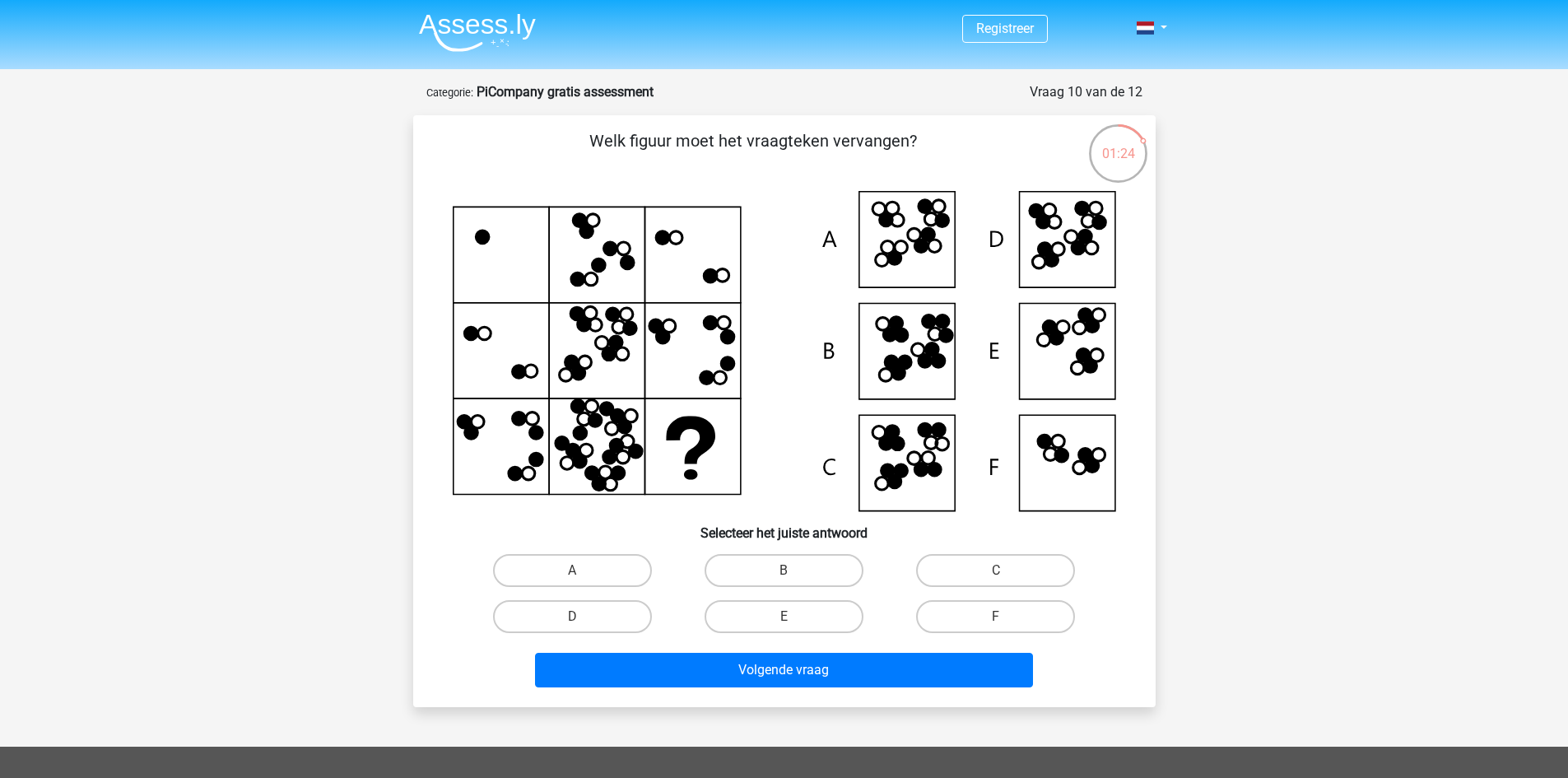
drag, startPoint x: 751, startPoint y: 505, endPoint x: 327, endPoint y: 412, distance: 434.1
click at [327, 412] on div "Registreer" at bounding box center [784, 590] width 1568 height 1182
click at [976, 562] on label "C" at bounding box center [995, 571] width 159 height 33
click at [996, 571] on input "C" at bounding box center [1001, 576] width 11 height 11
radio input "true"
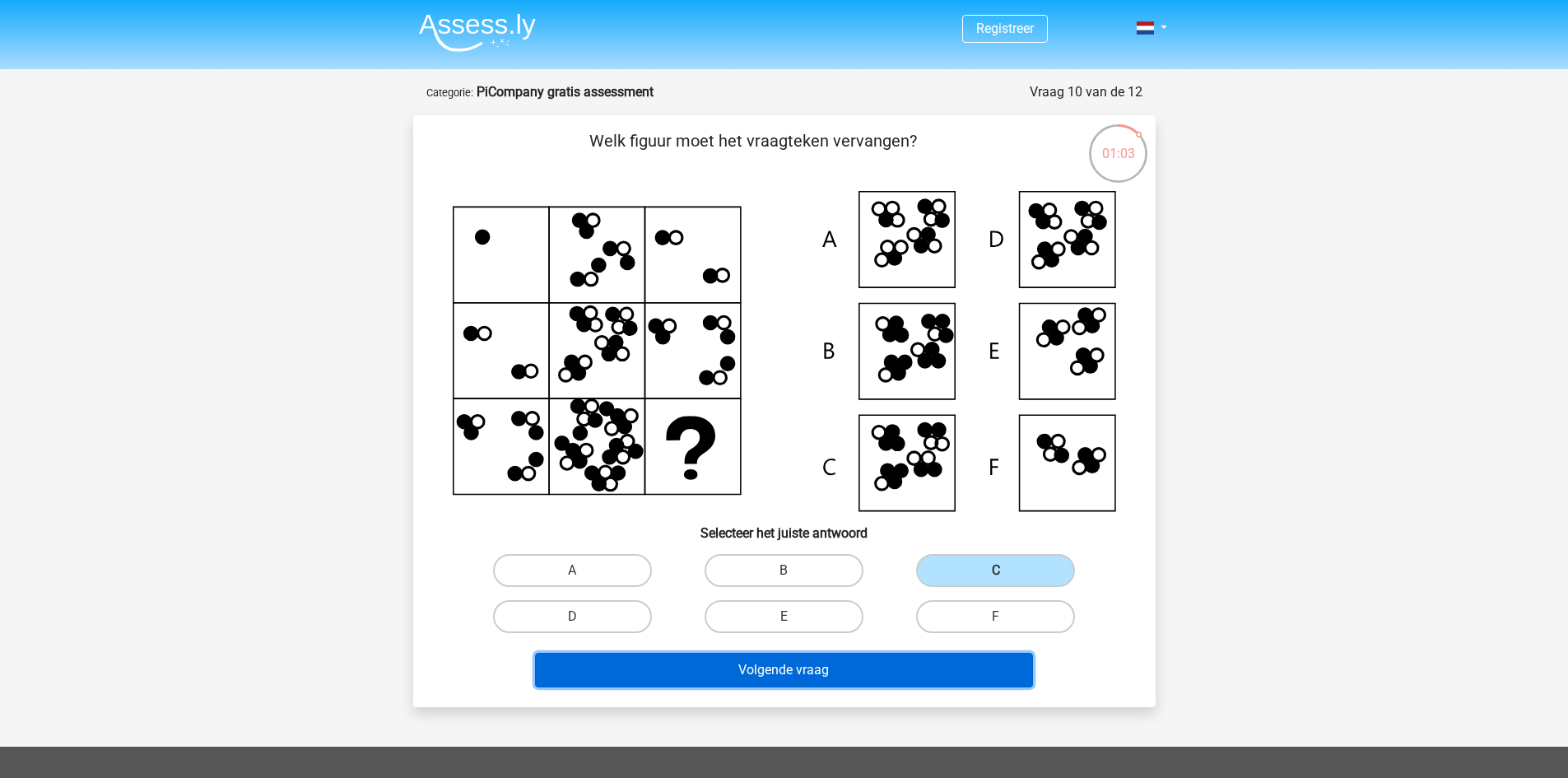
click at [785, 675] on button "Volgende vraag" at bounding box center [783, 670] width 498 height 35
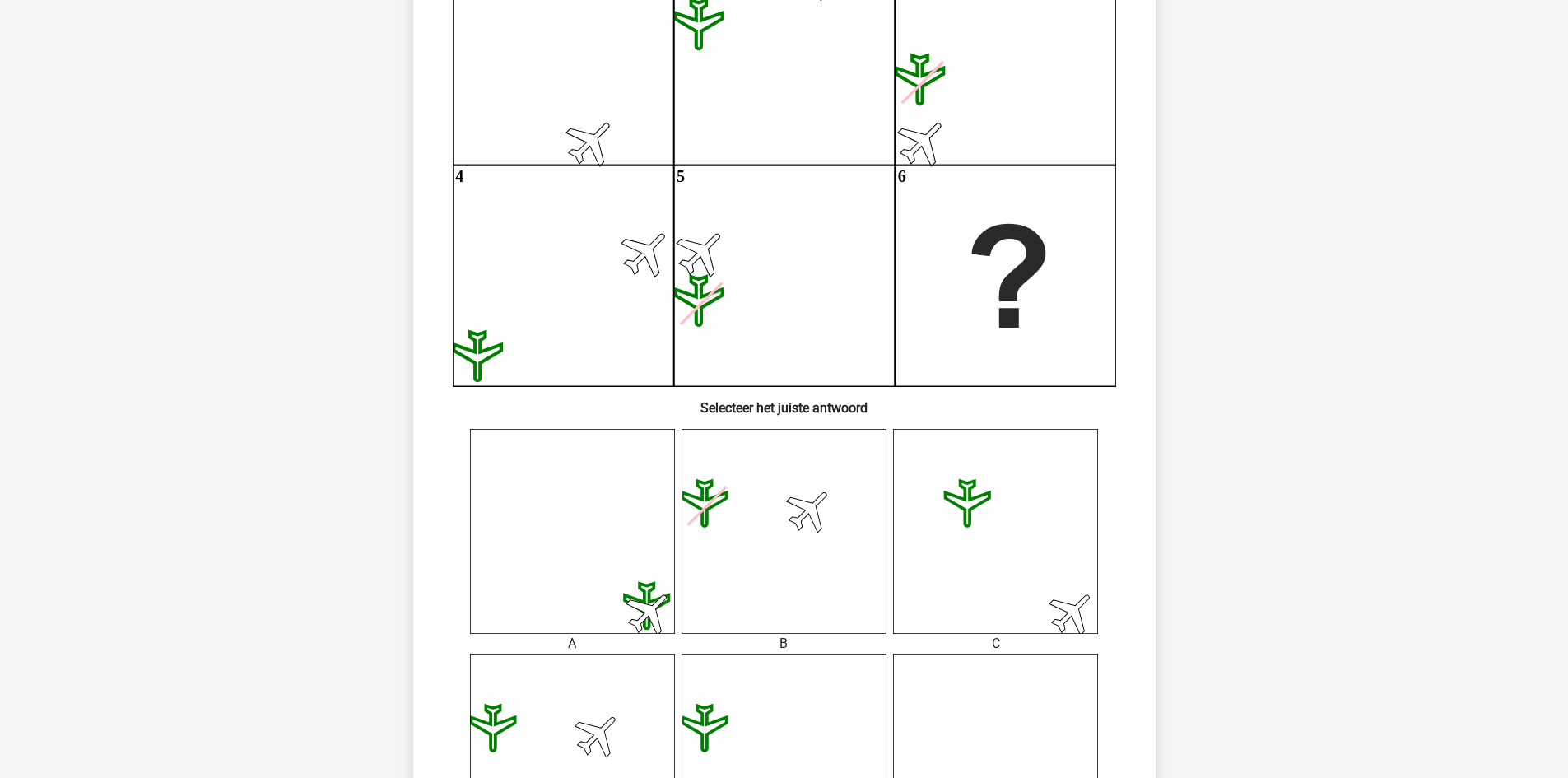
scroll to position [364, 0]
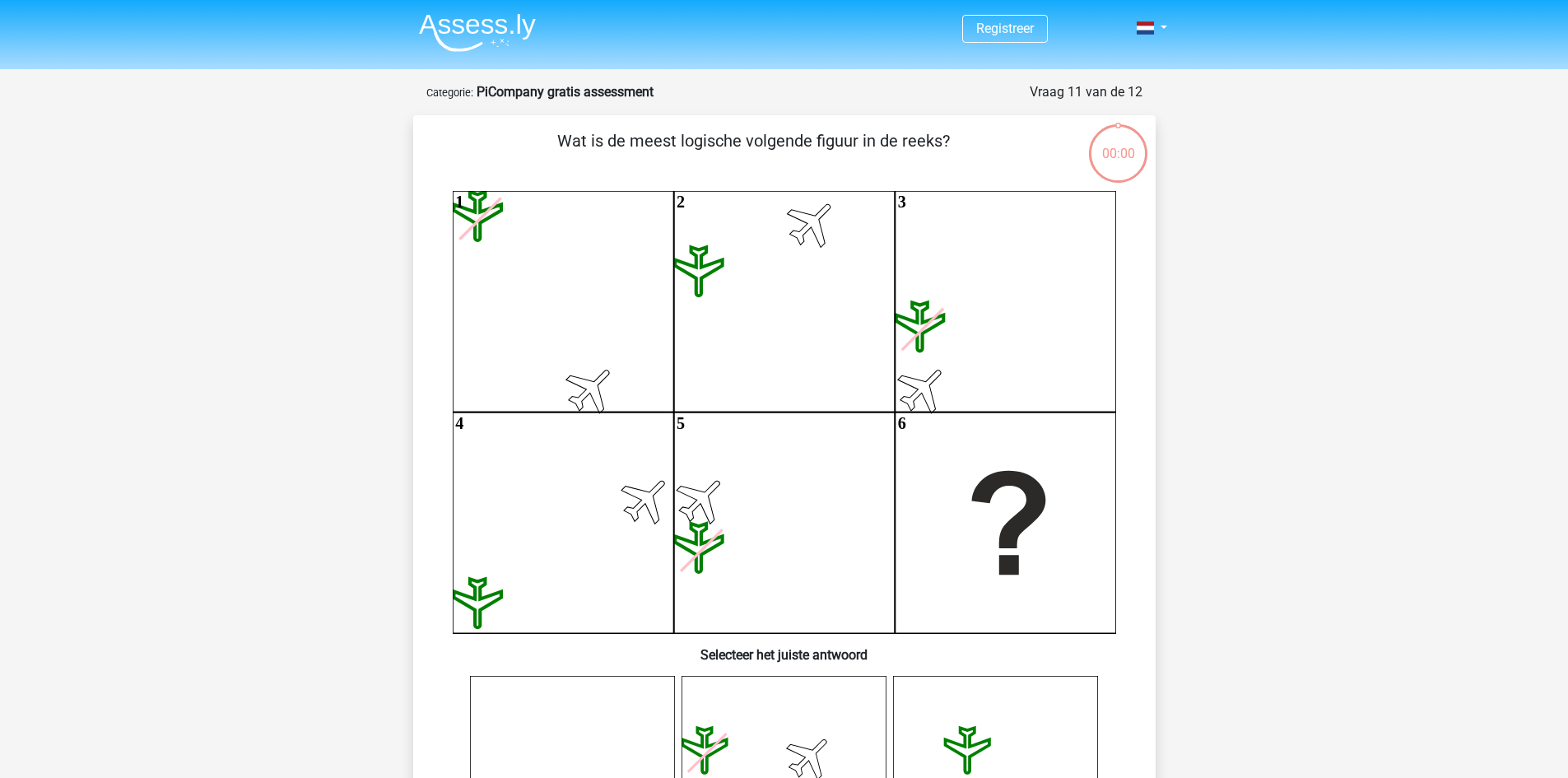
scroll to position [555, 0]
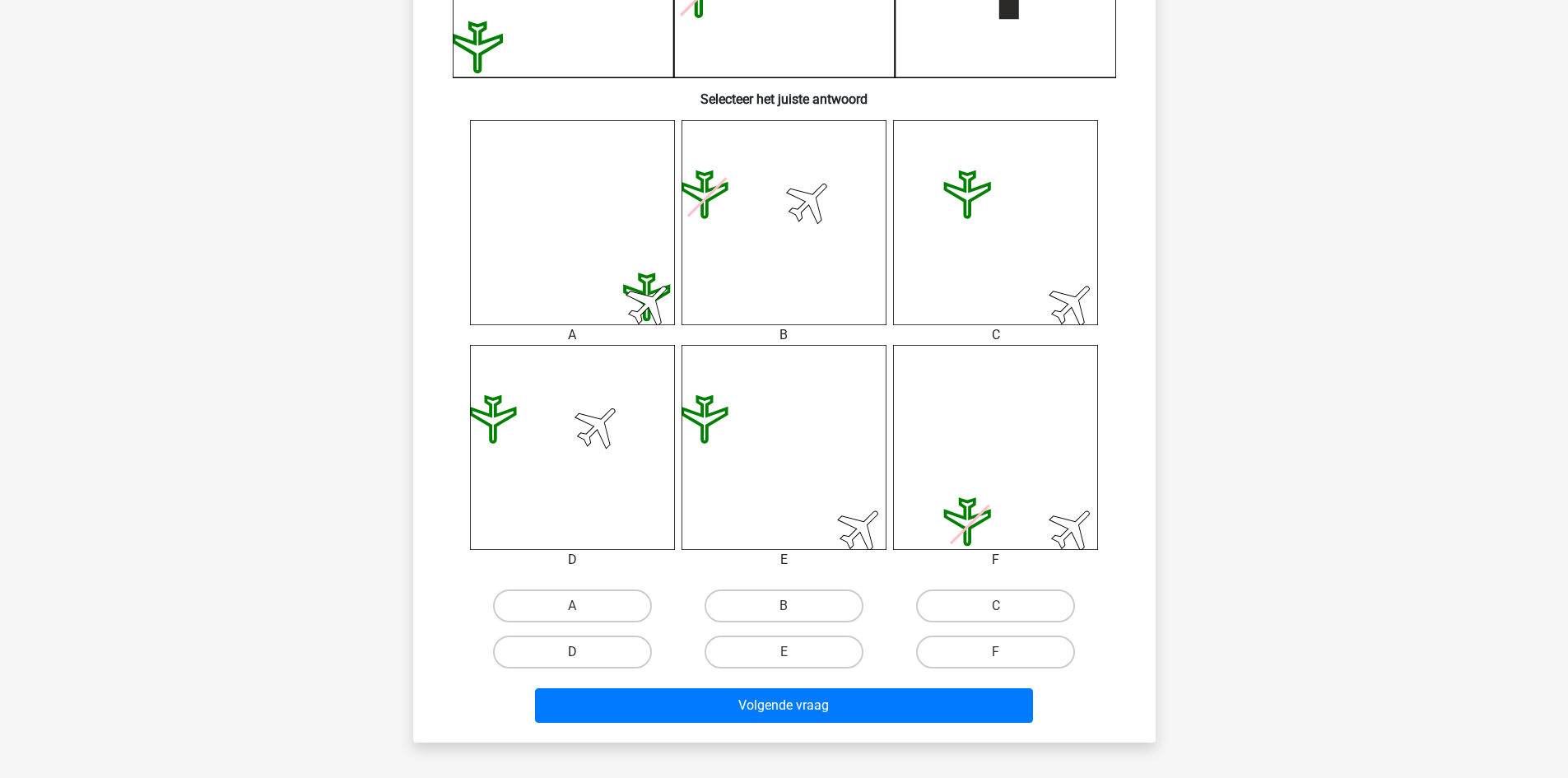
click at [601, 637] on label "D" at bounding box center [572, 651] width 159 height 33
click at [583, 652] on input "D" at bounding box center [578, 658] width 11 height 11
radio input "true"
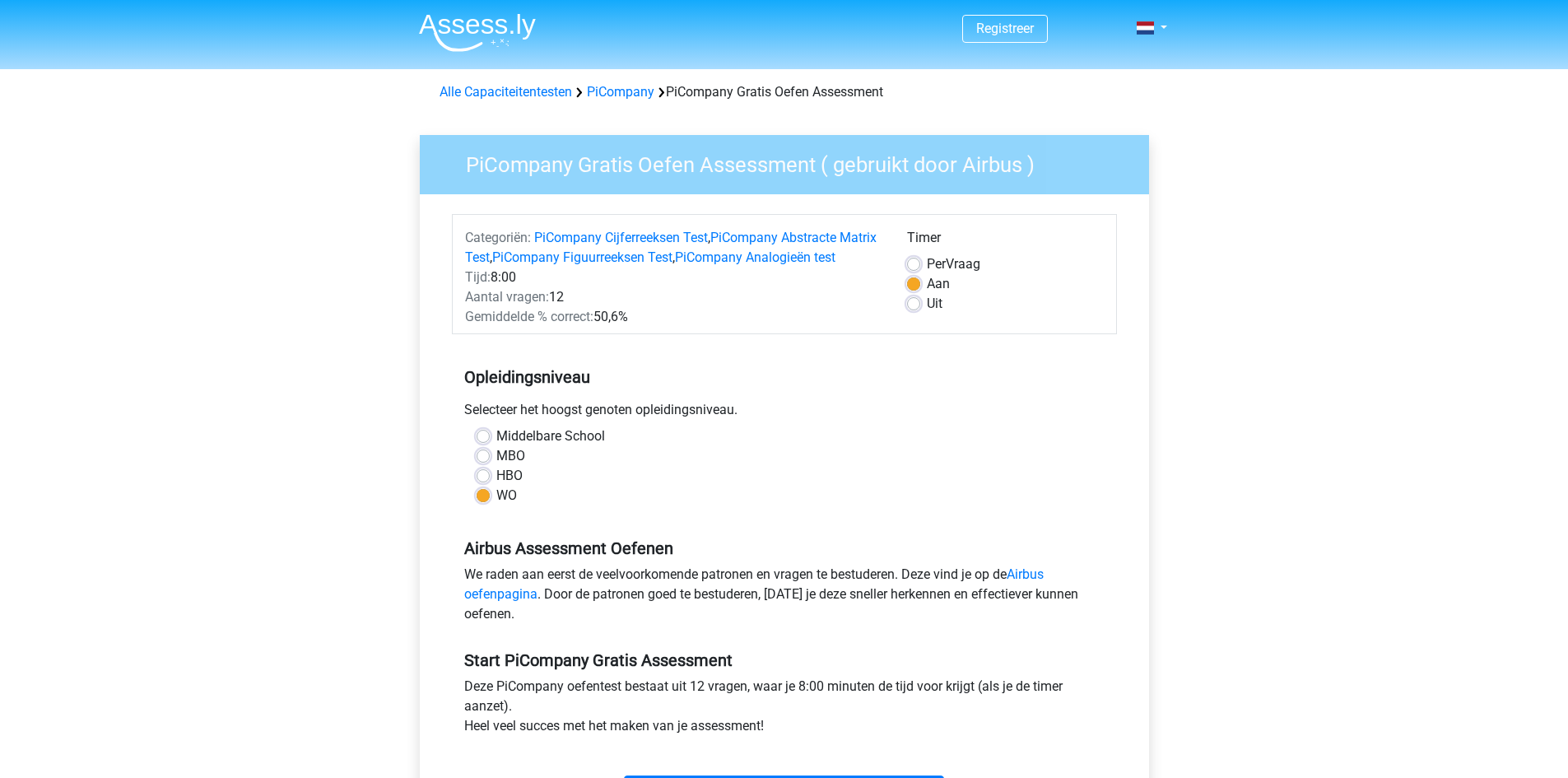
scroll to position [247, 0]
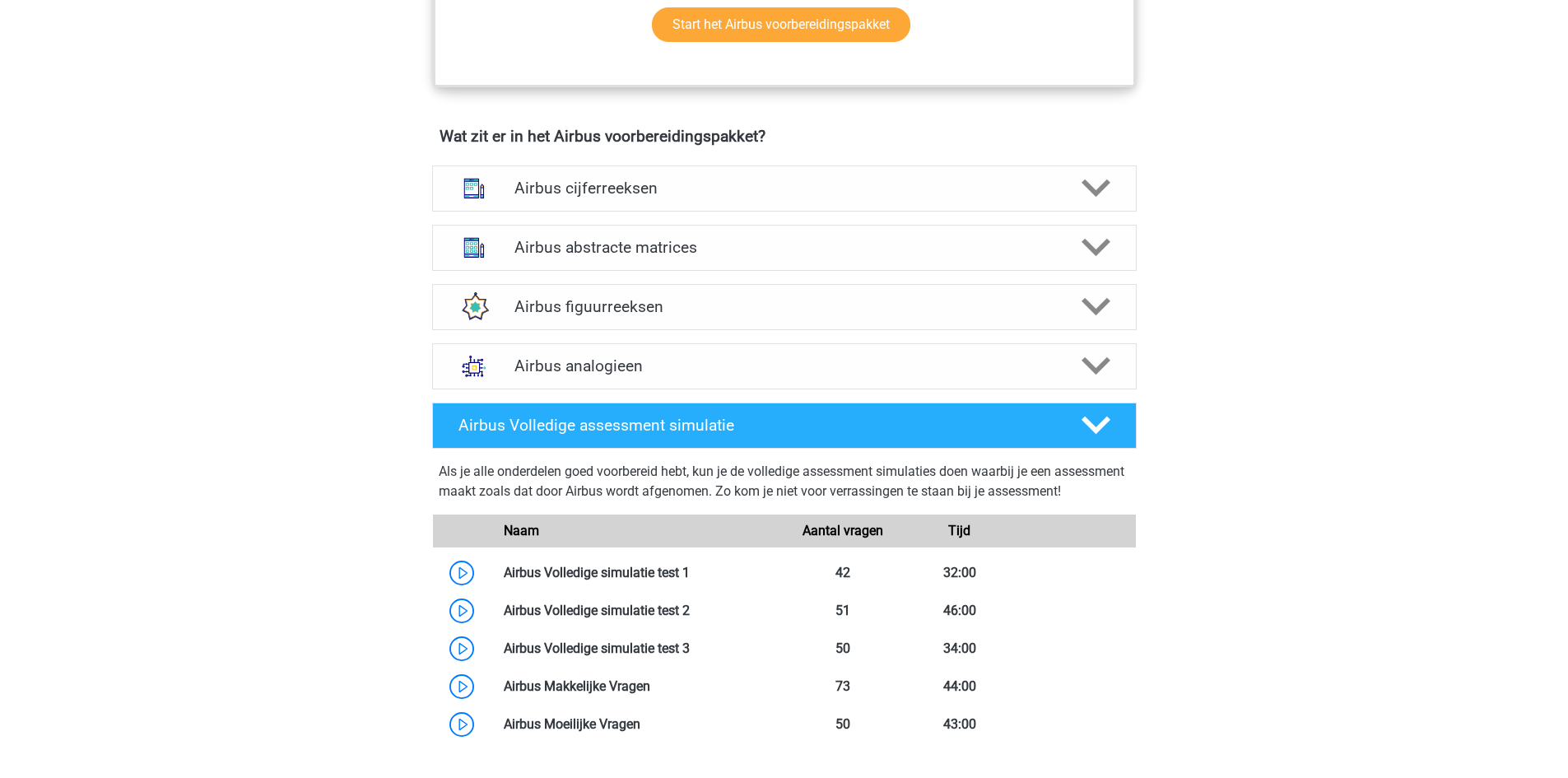
scroll to position [1153, 0]
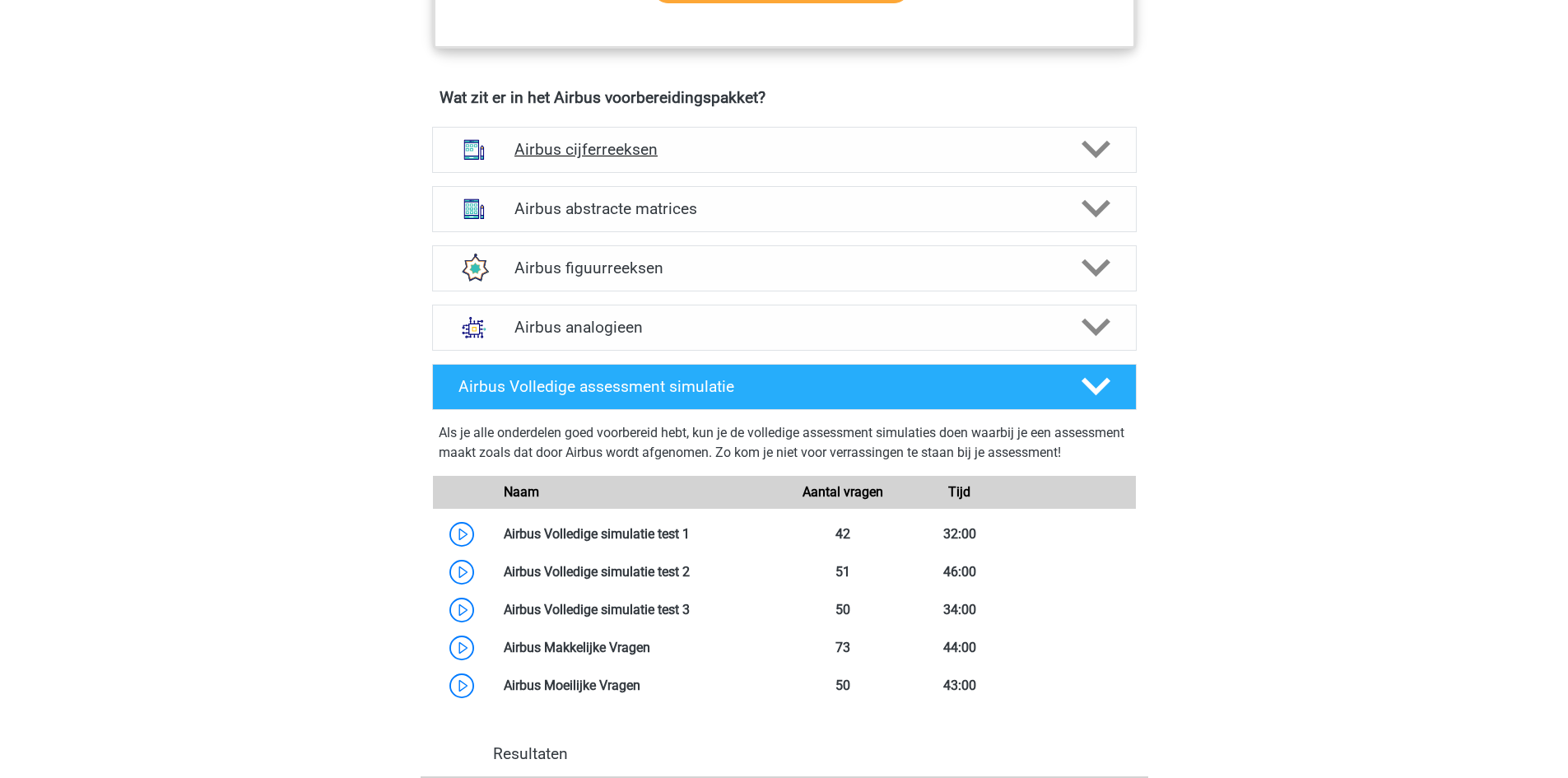
click at [582, 144] on h4 "Airbus cijferreeksen" at bounding box center [784, 149] width 539 height 19
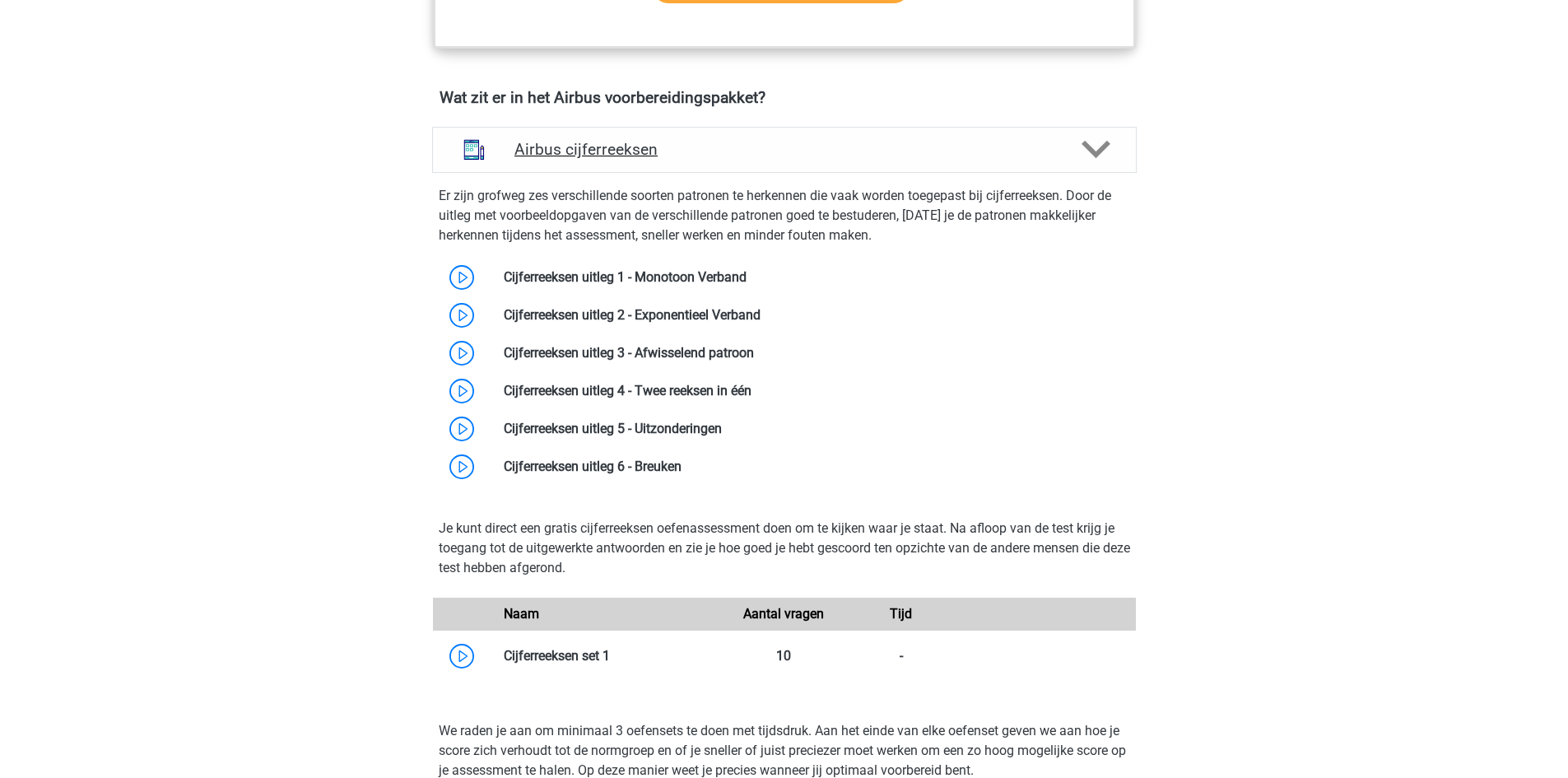
click at [589, 141] on h4 "Airbus cijferreeksen" at bounding box center [784, 149] width 539 height 19
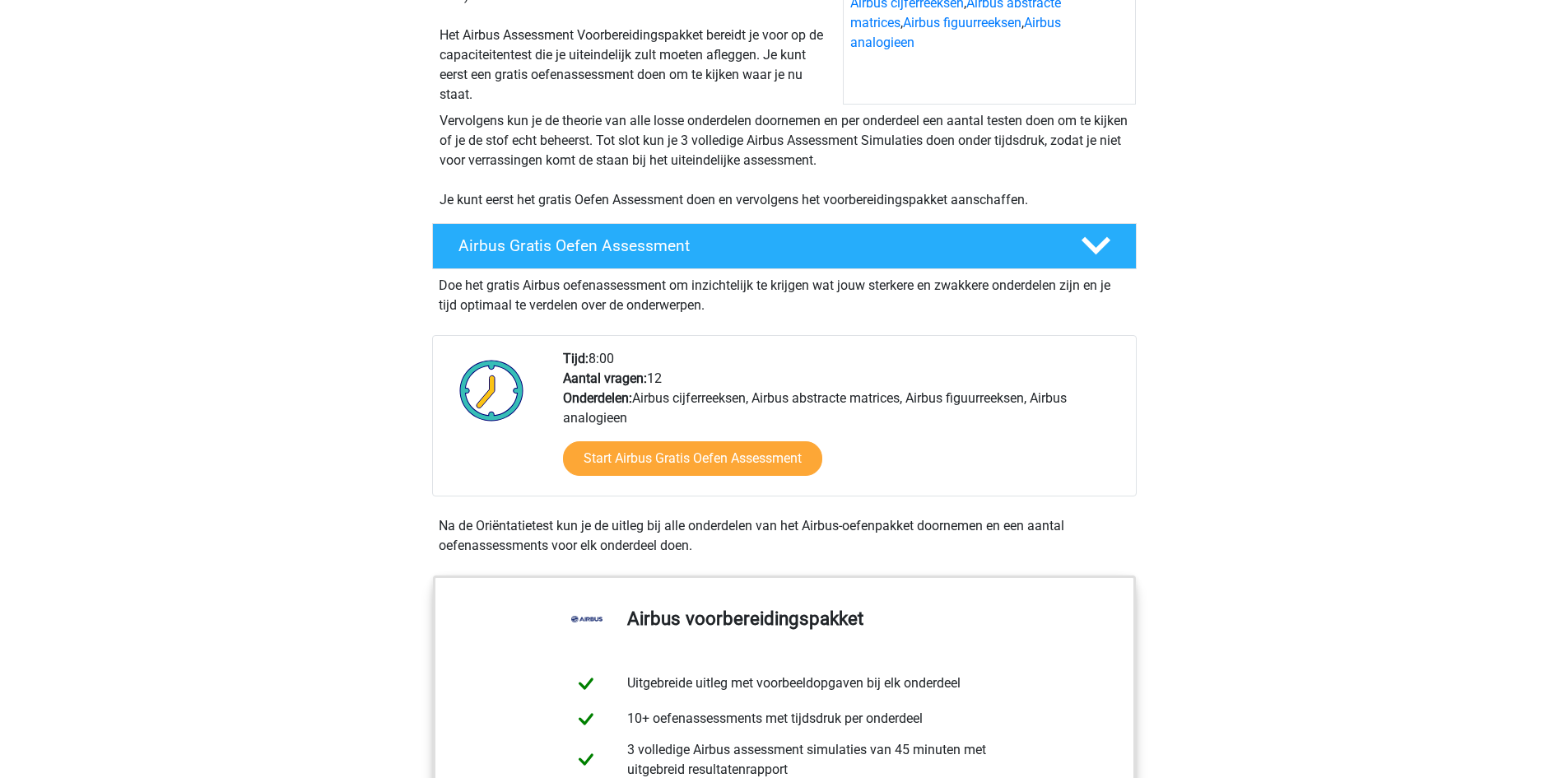
scroll to position [0, 0]
